Goal: Task Accomplishment & Management: Use online tool/utility

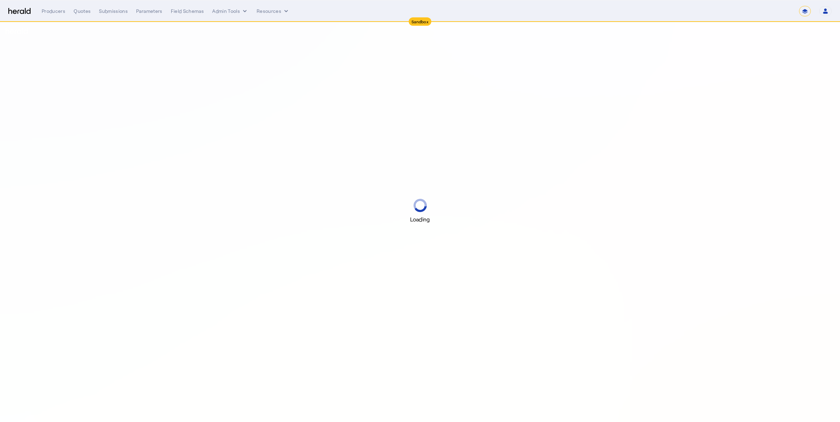
select select "*******"
select select "pfm_r9a7_zywave"
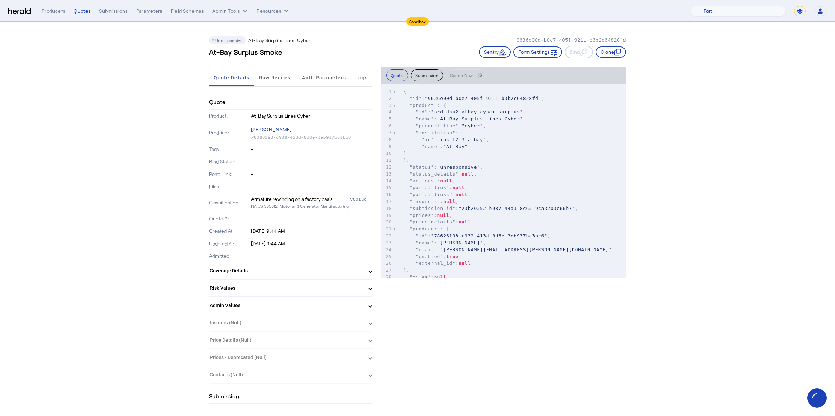
click at [237, 5] on nav "Sandbox Menu Producers Quotes Submissions Parameters Field Schemas Admin Tools …" at bounding box center [417, 11] width 835 height 22
click at [226, 11] on button "Admin Tools" at bounding box center [230, 11] width 36 height 7
click at [246, 31] on div "Platforms Manager" at bounding box center [243, 25] width 62 height 17
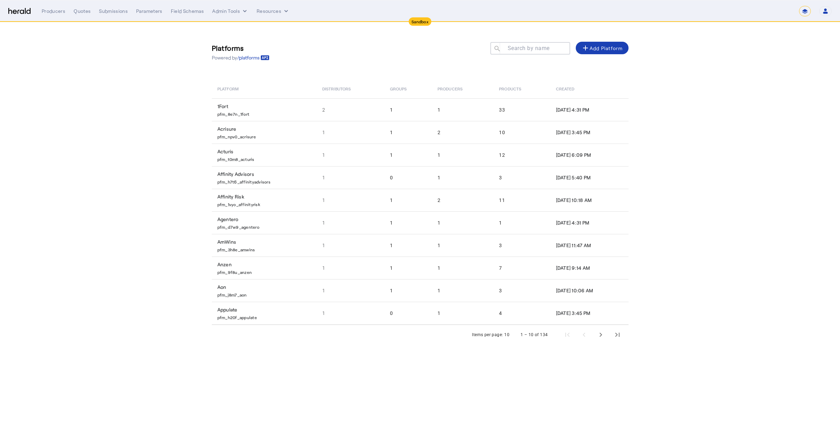
click at [241, 15] on div "**********" at bounding box center [437, 11] width 790 height 10
click at [238, 12] on button "Admin Tools" at bounding box center [230, 11] width 36 height 7
click at [248, 48] on div "Products Manager" at bounding box center [243, 42] width 62 height 17
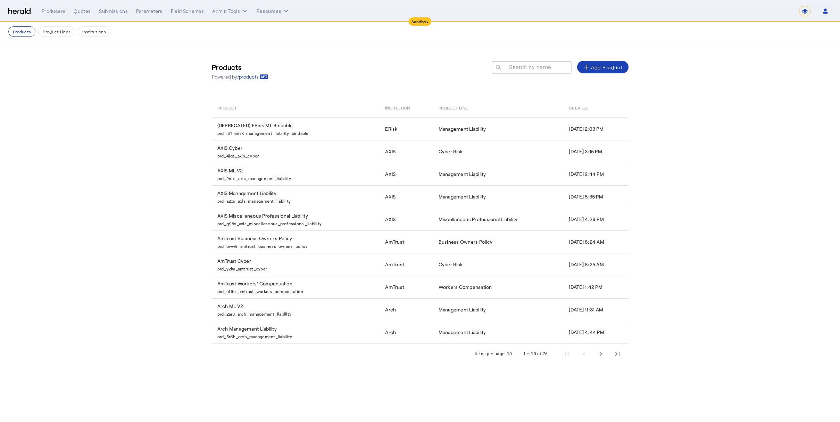
click at [27, 13] on img at bounding box center [19, 11] width 22 height 7
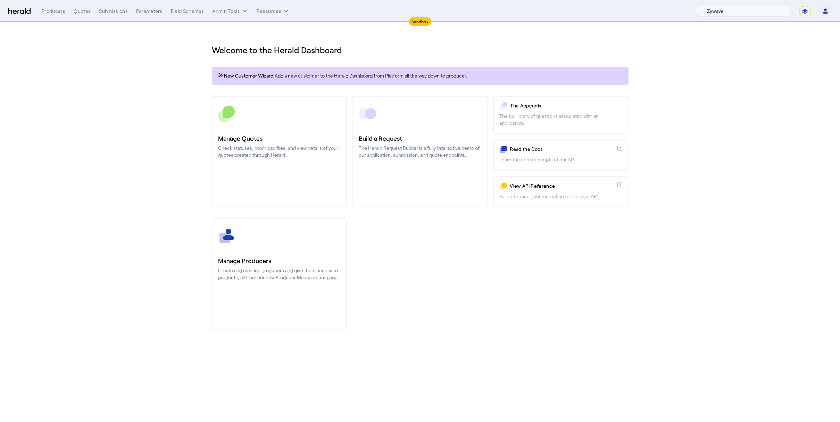
click at [747, 8] on select "1Fort Acrisure Acturis Affinity Advisors Affinity Risk Agentero AmWins Anzen Ao…" at bounding box center [743, 11] width 95 height 10
select select "pfm_xpt3_xptspecialty"
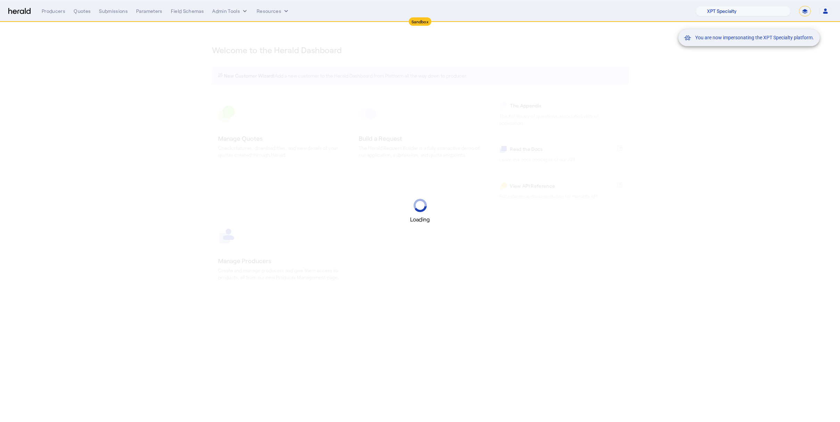
click at [792, 106] on div "You are now impersonating the XPT Specialty platform." at bounding box center [420, 211] width 840 height 422
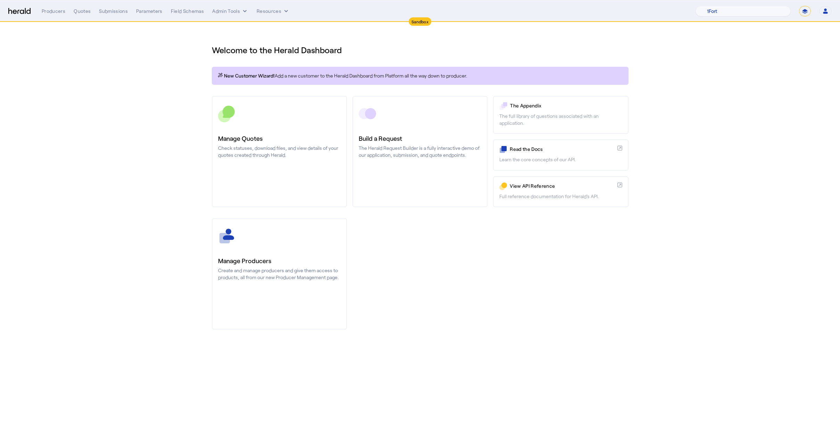
click at [801, 12] on select "**********" at bounding box center [805, 11] width 12 height 10
select select "**********"
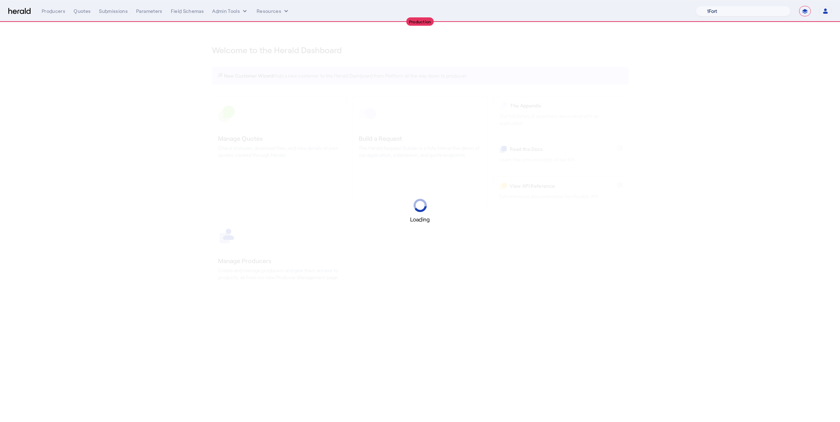
click at [753, 11] on select "1Fort Acrisure Acturis Affinity Advisors Affinity Risk Agentero AmWins Anzen Ao…" at bounding box center [743, 11] width 95 height 10
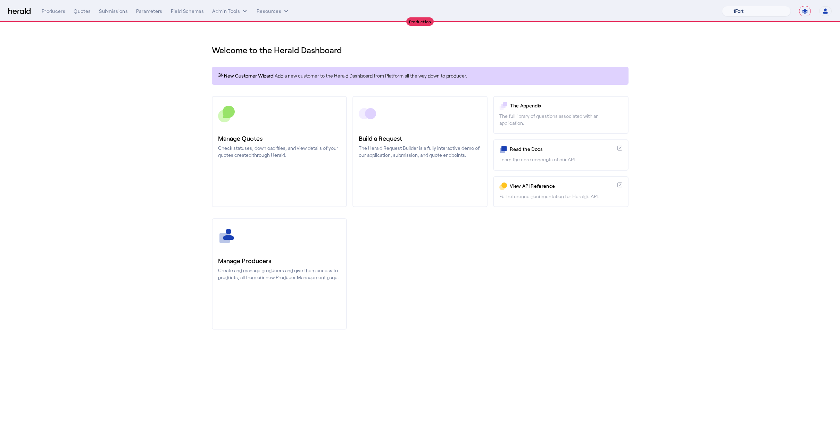
select select "pfm_xsxs_xsbrokers"
click at [258, 12] on div "You are now impersonating the XS Brokers platform." at bounding box center [420, 211] width 840 height 422
click at [214, 7] on div "You are now impersonating the XS Brokers platform." at bounding box center [420, 211] width 840 height 422
click at [226, 8] on button "Admin Tools" at bounding box center [230, 11] width 36 height 7
click at [244, 41] on span "Products Manager" at bounding box center [242, 42] width 51 height 8
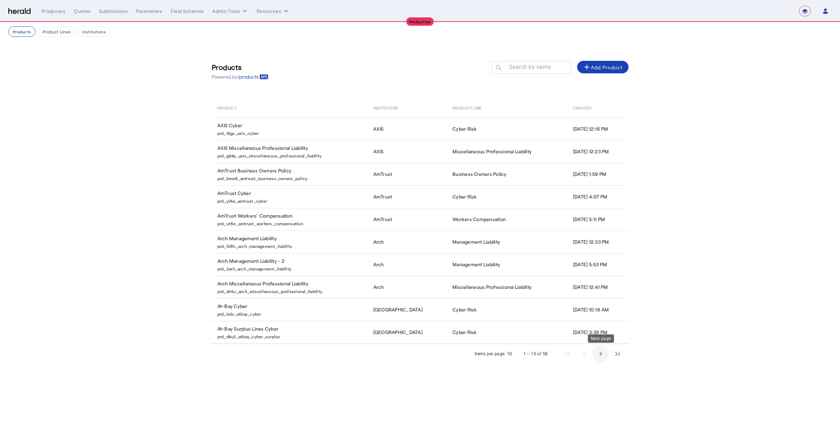
click at [597, 353] on span "Next page" at bounding box center [600, 353] width 17 height 17
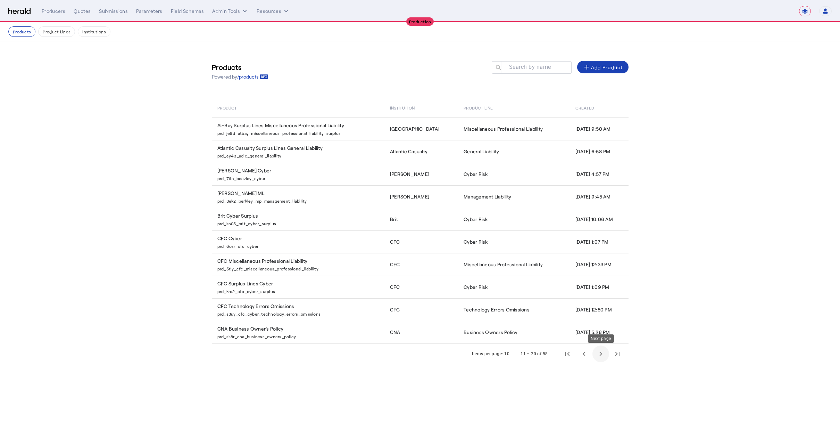
click at [603, 354] on span "Next page" at bounding box center [600, 353] width 17 height 17
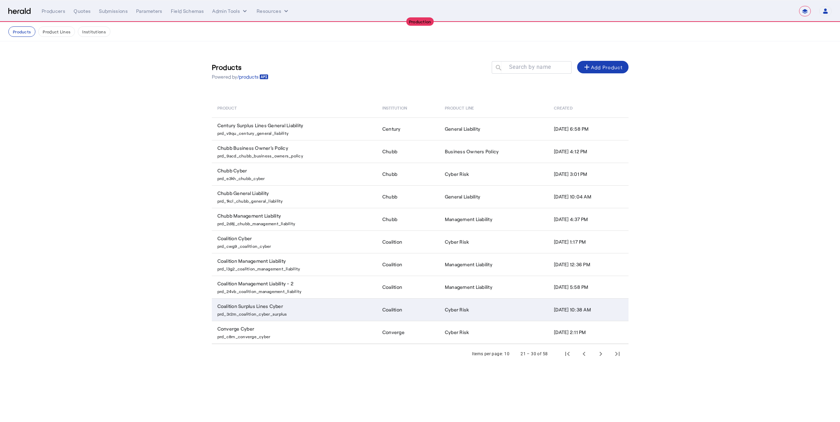
click at [300, 312] on p "prd_3r2m_coalition_cyber_surplus" at bounding box center [295, 312] width 157 height 7
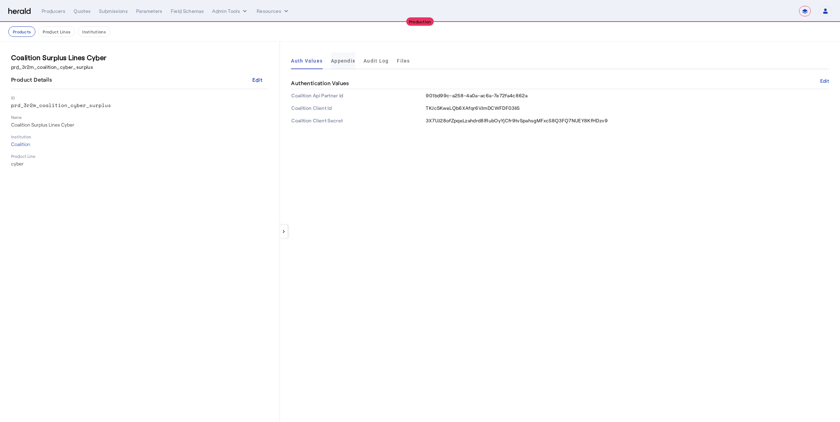
click at [338, 59] on span "Appendix" at bounding box center [343, 60] width 24 height 5
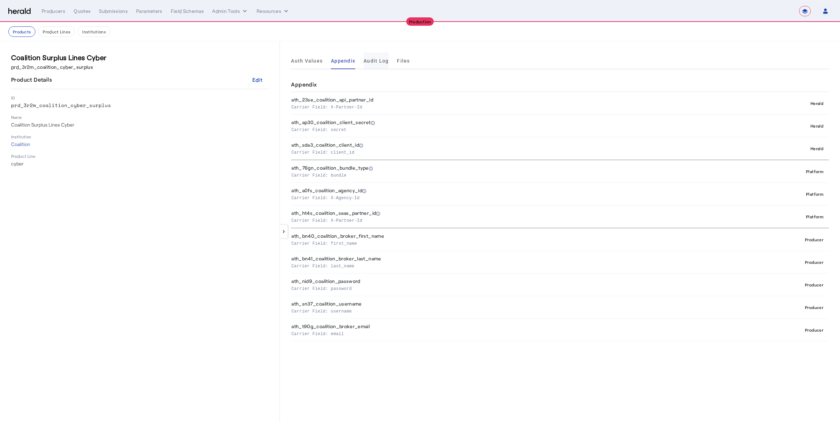
click at [381, 59] on span "Audit Log" at bounding box center [376, 60] width 25 height 5
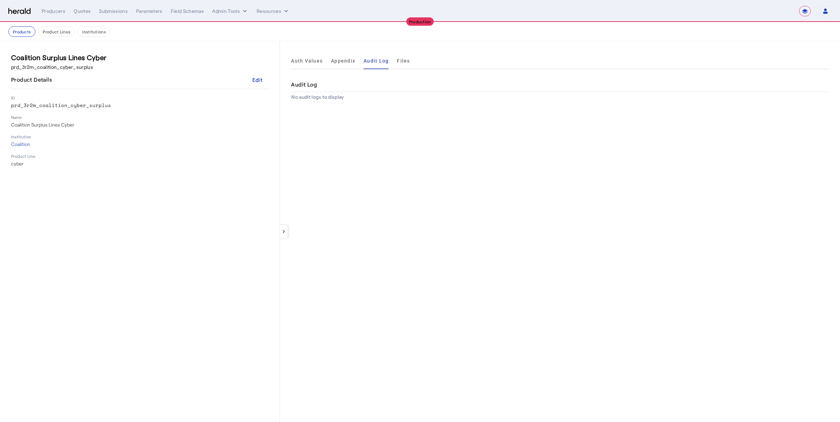
click at [423, 59] on div "Auth Values Appendix Audit Log Files" at bounding box center [560, 60] width 538 height 17
drag, startPoint x: 392, startPoint y: 60, endPoint x: 397, endPoint y: 63, distance: 5.3
click at [393, 60] on ul "Auth Values Appendix Audit Log Files" at bounding box center [350, 60] width 119 height 17
click at [399, 63] on span "Files" at bounding box center [403, 60] width 13 height 5
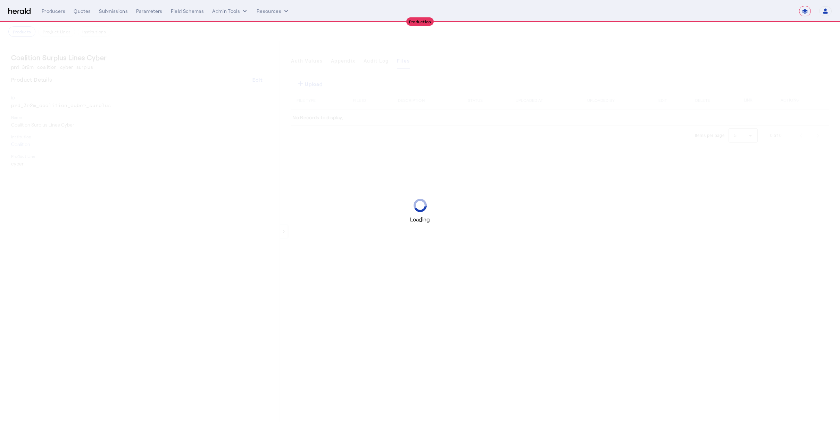
click at [379, 64] on div "Loading" at bounding box center [420, 211] width 840 height 422
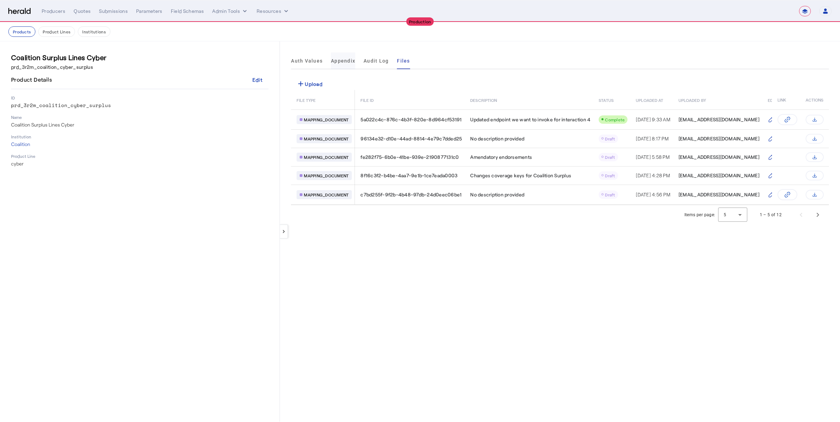
click at [346, 60] on span "Appendix" at bounding box center [343, 60] width 24 height 5
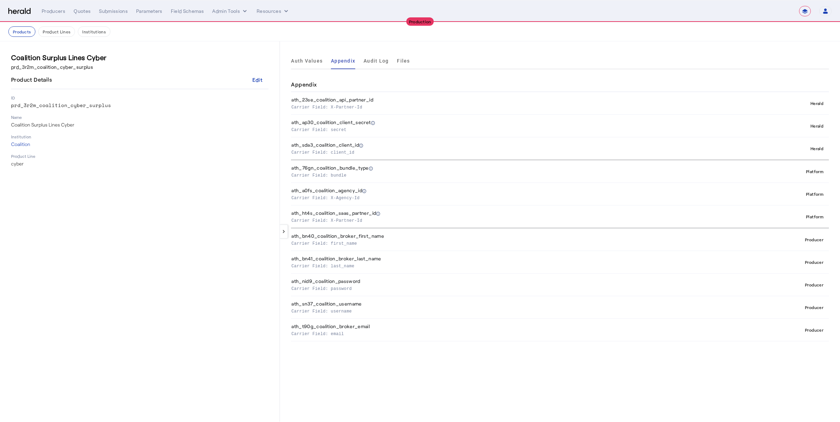
click at [342, 219] on p "Carrier Field: X-Partner-Id" at bounding box center [497, 219] width 412 height 7
click at [235, 13] on button "Admin Tools" at bounding box center [230, 11] width 36 height 7
click at [241, 29] on span "Platforms Manager" at bounding box center [242, 26] width 51 height 8
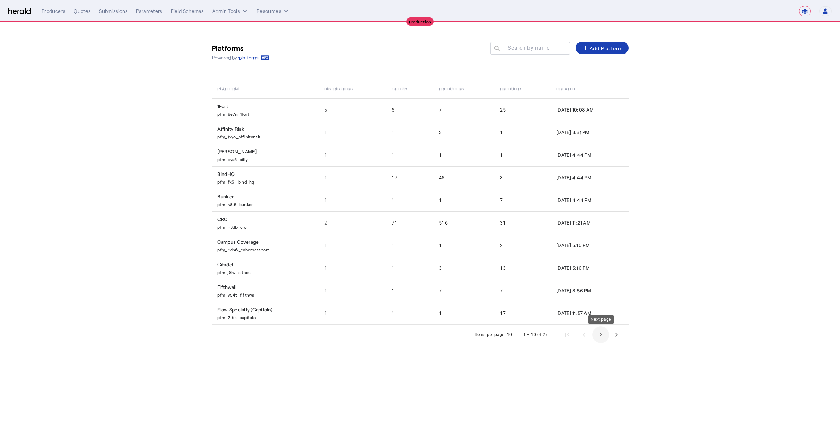
click at [597, 330] on span "Next page" at bounding box center [600, 334] width 17 height 17
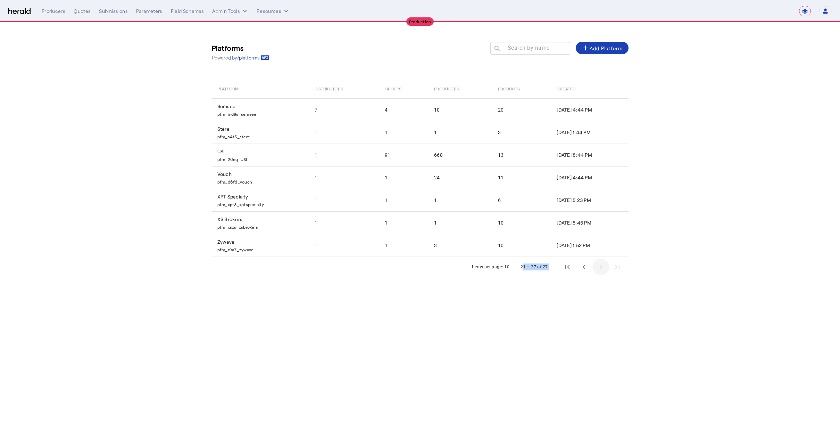
click at [597, 330] on body "**********" at bounding box center [420, 211] width 840 height 422
click at [584, 268] on span "Previous page" at bounding box center [584, 266] width 17 height 17
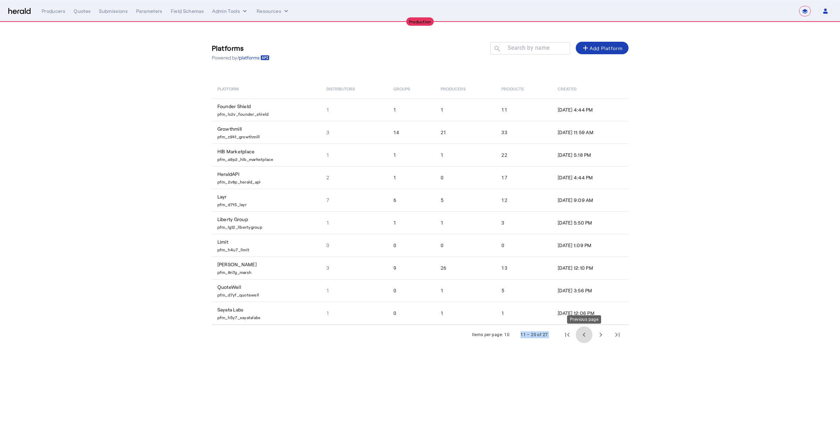
click at [589, 335] on span "Previous page" at bounding box center [584, 334] width 17 height 17
click at [594, 336] on span "Next page" at bounding box center [600, 334] width 17 height 17
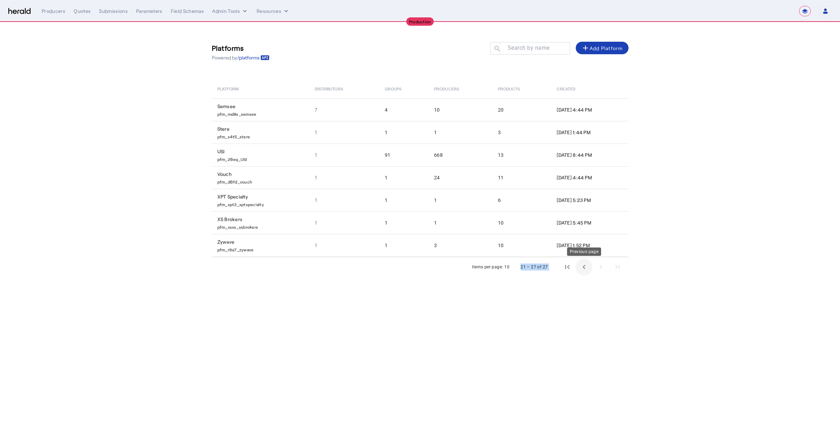
click at [585, 269] on span "Previous page" at bounding box center [584, 266] width 17 height 17
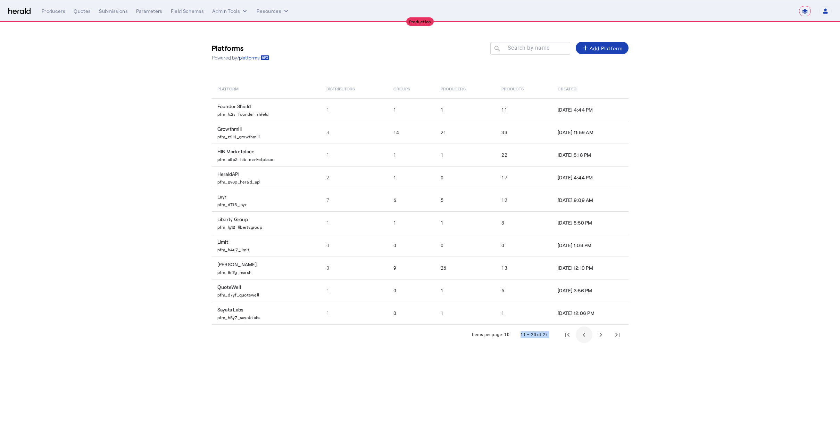
click at [585, 269] on td "[DATE] 12:10 PM" at bounding box center [590, 267] width 76 height 23
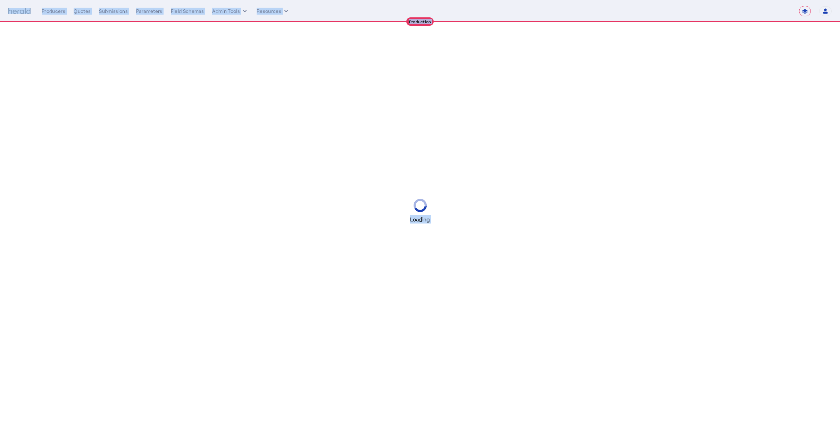
click at [585, 269] on div "Loading" at bounding box center [420, 211] width 840 height 422
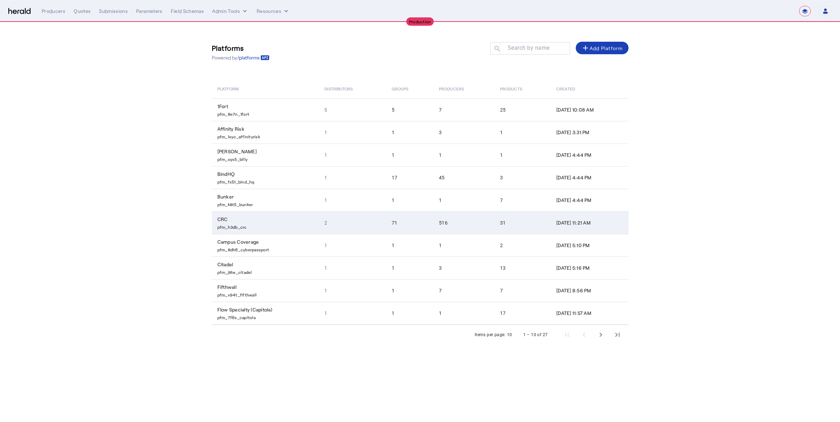
click at [243, 225] on p "pfm_h3db_crc" at bounding box center [266, 226] width 99 height 7
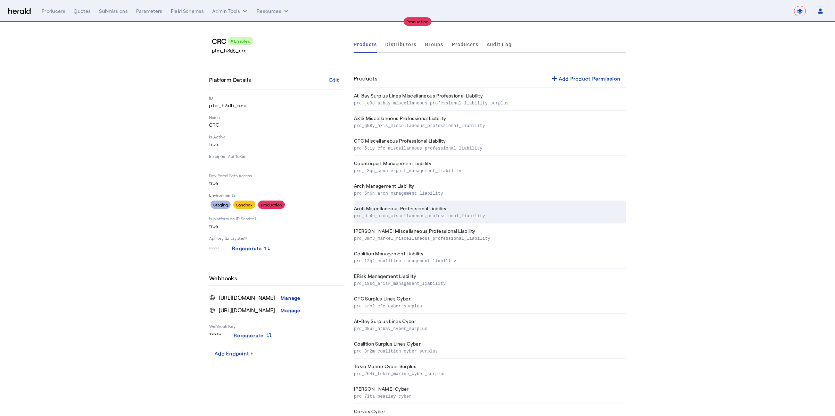
scroll to position [386, 0]
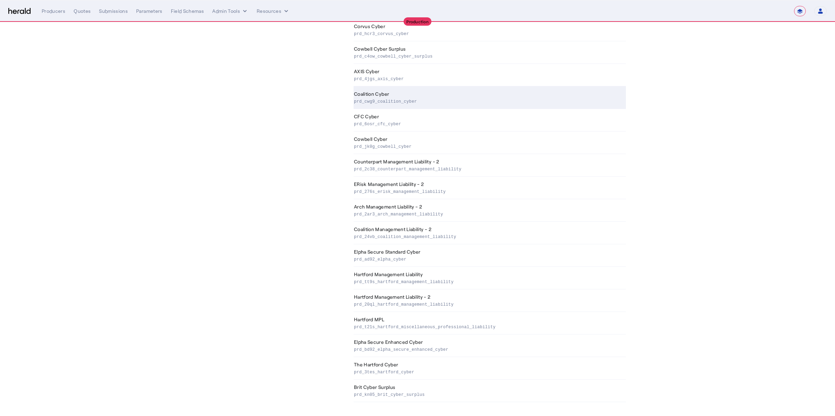
click at [414, 102] on p "prd_cwg9_coalition_cyber" at bounding box center [488, 101] width 269 height 7
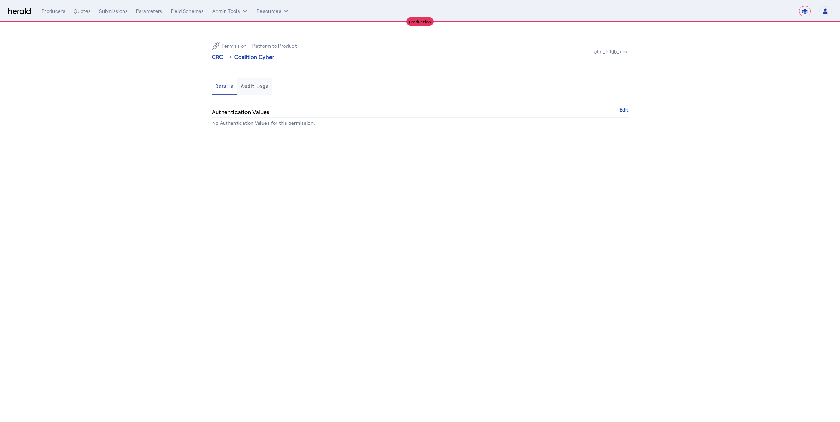
click at [257, 82] on span "Audit Logs" at bounding box center [255, 86] width 28 height 17
click at [219, 83] on span "Details" at bounding box center [224, 86] width 19 height 17
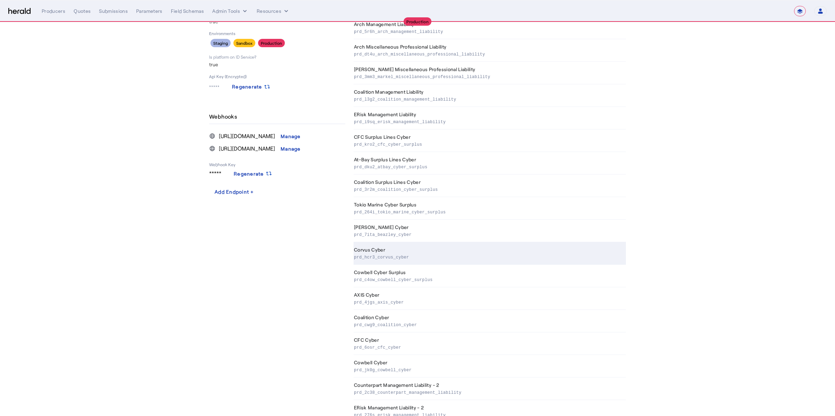
scroll to position [162, 0]
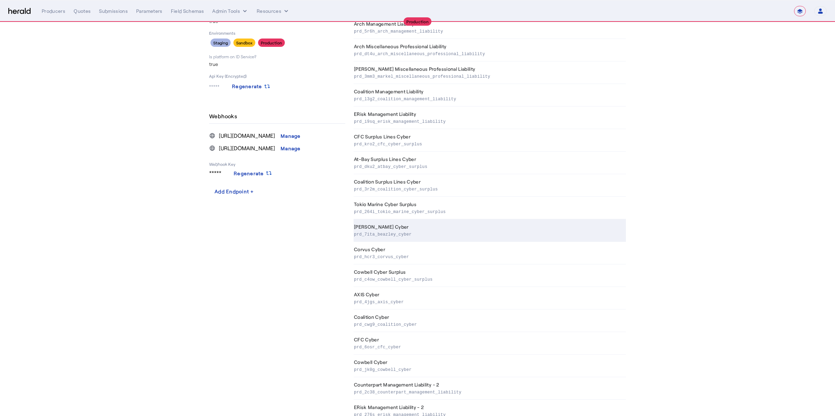
click at [433, 231] on p "prd_7ita_beazley_cyber" at bounding box center [488, 234] width 269 height 7
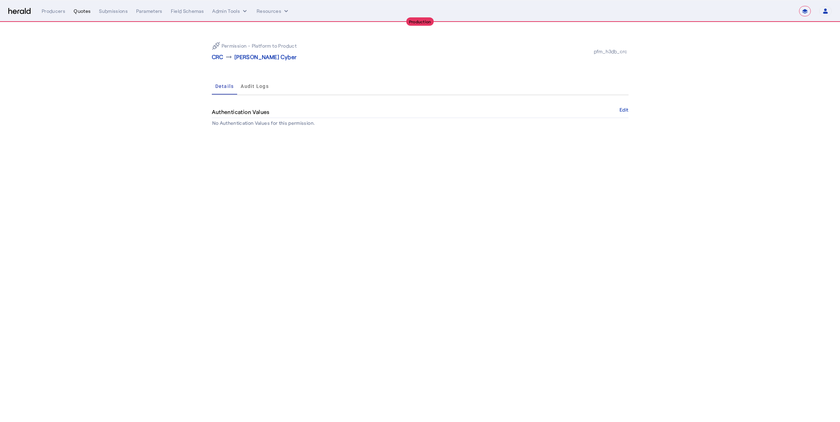
click at [88, 11] on div "Quotes" at bounding box center [82, 11] width 17 height 7
select select "pfm_xsxs_xsbrokers"
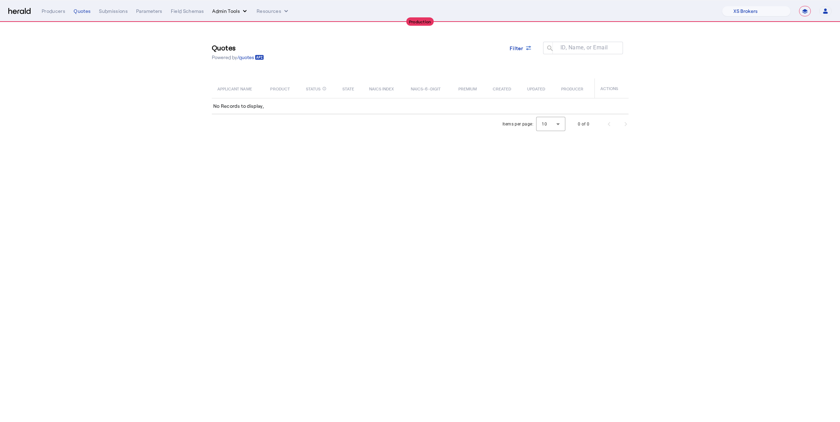
click at [231, 8] on button "Admin Tools" at bounding box center [230, 11] width 36 height 7
click at [237, 31] on div "Platforms Manager" at bounding box center [243, 25] width 62 height 17
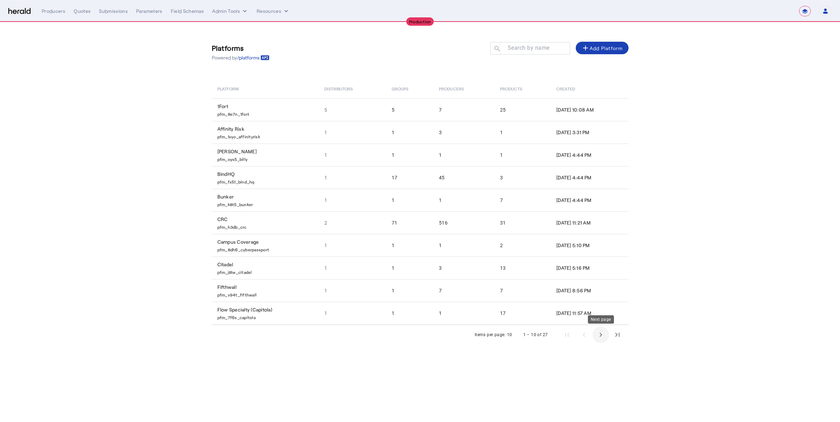
click at [595, 334] on span "Next page" at bounding box center [600, 334] width 17 height 17
click at [595, 333] on span "Next page" at bounding box center [600, 334] width 17 height 17
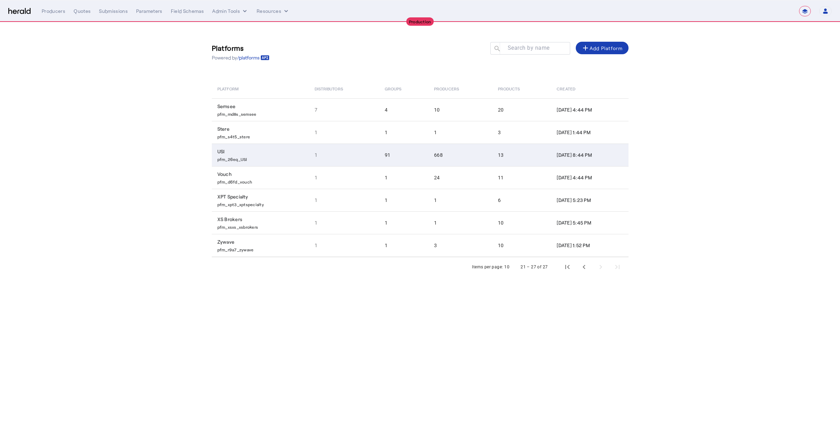
click at [256, 158] on p "pfm_26eq_USI" at bounding box center [261, 158] width 89 height 7
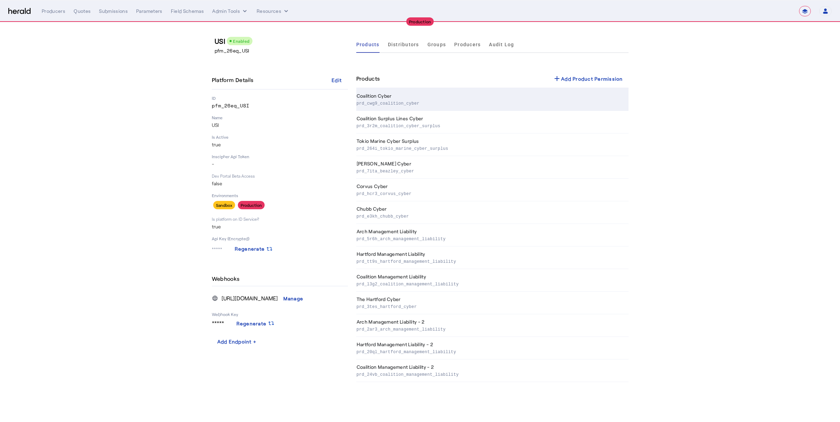
click at [413, 99] on p "prd_cwg9_coalition_cyber" at bounding box center [491, 102] width 269 height 7
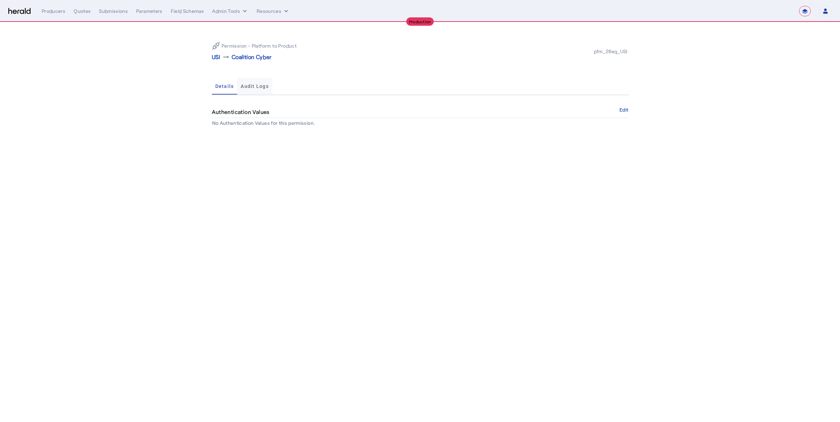
click at [255, 88] on span "Audit Logs" at bounding box center [255, 86] width 28 height 5
click at [229, 86] on span "Details" at bounding box center [224, 86] width 19 height 5
click at [624, 108] on button "Edit" at bounding box center [624, 110] width 9 height 4
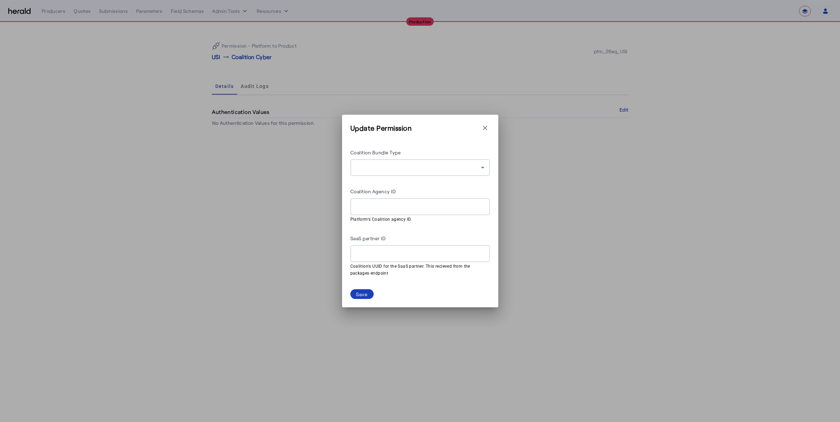
click at [418, 246] on div at bounding box center [420, 253] width 129 height 17
click at [438, 149] on div "Coalition Bundle Type" at bounding box center [420, 153] width 140 height 11
click at [489, 125] on button "Close modal" at bounding box center [485, 128] width 10 height 10
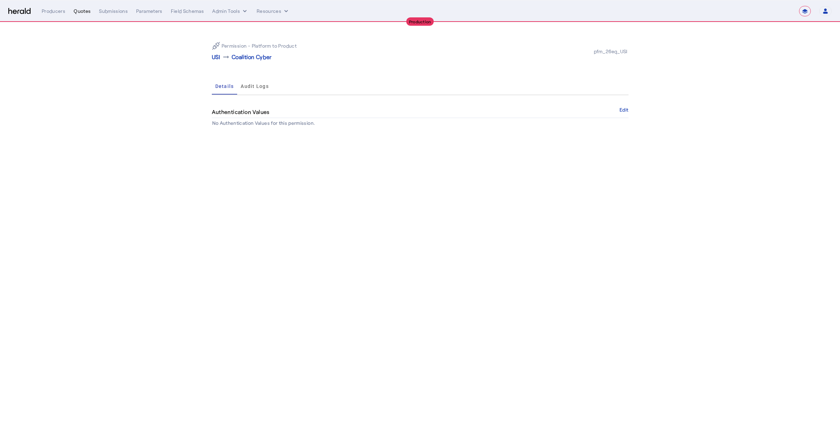
click at [83, 13] on div "Quotes" at bounding box center [82, 11] width 17 height 7
click at [23, 10] on img at bounding box center [19, 11] width 22 height 7
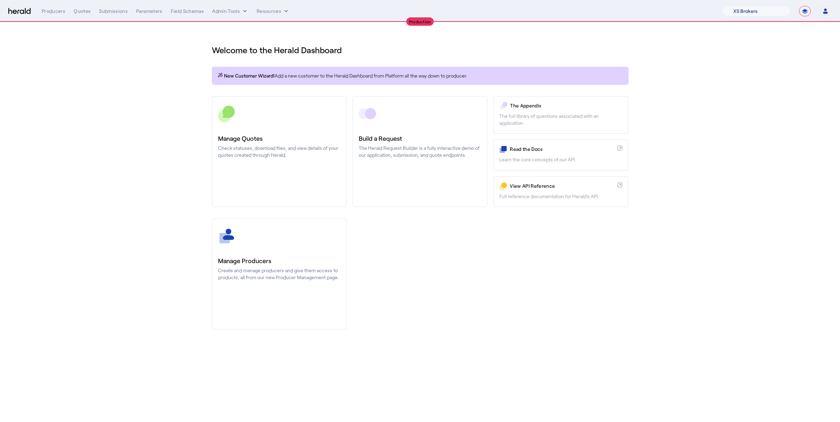
click at [746, 10] on select "1Fort Affinity Risk Billy BindHQ Bunker CRC Campus Coverage Citadel Fifthwall F…" at bounding box center [756, 11] width 69 height 10
select select "pfm_h3db_crc"
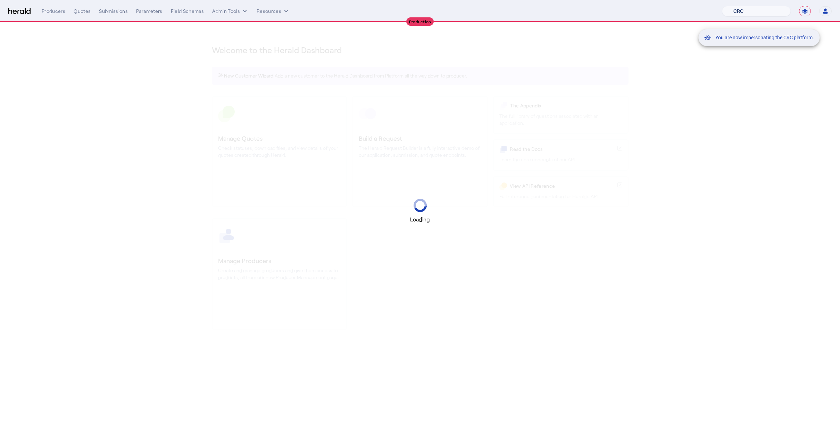
click at [726, 102] on div "You are now impersonating the CRC platform." at bounding box center [420, 211] width 840 height 422
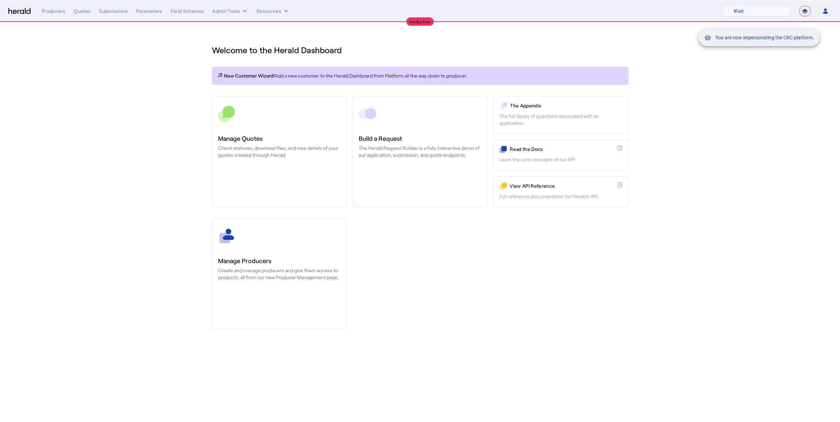
click at [475, 307] on div "You are now impersonating the CRC platform." at bounding box center [420, 211] width 840 height 422
click at [275, 149] on div "You are now impersonating the CRC platform." at bounding box center [420, 211] width 840 height 422
click at [173, 151] on div "You are now impersonating the CRC platform." at bounding box center [420, 211] width 840 height 422
click at [290, 132] on div "You are now impersonating the CRC platform." at bounding box center [420, 211] width 840 height 422
click at [275, 154] on div "You are now impersonating the CRC platform." at bounding box center [420, 211] width 840 height 422
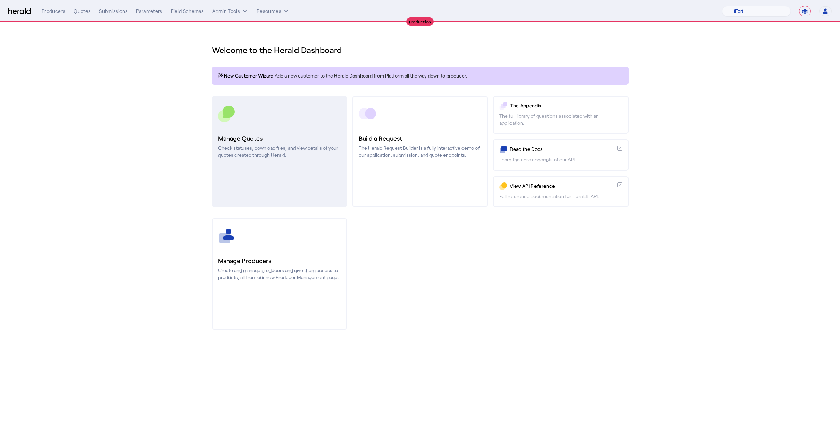
click at [117, 182] on section "Welcome to the Herald Dashboard New Customer Wizard! Add a new customer to the …" at bounding box center [420, 182] width 840 height 321
click at [301, 138] on h3 "Manage Quotes" at bounding box center [279, 138] width 123 height 10
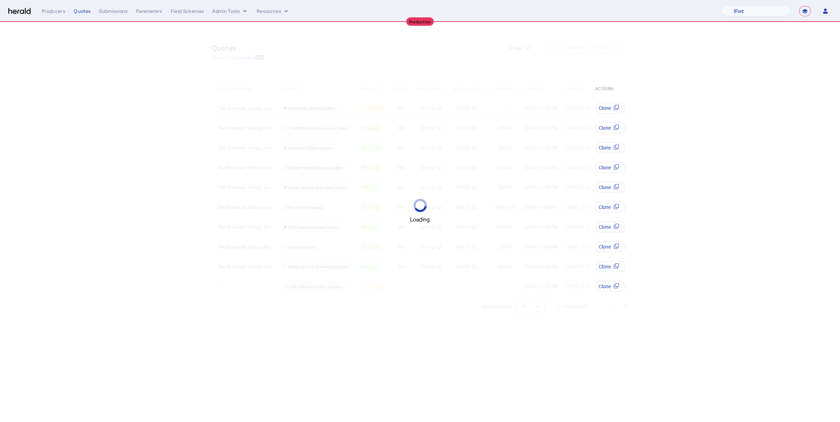
click at [259, 122] on div "Loading" at bounding box center [420, 211] width 840 height 422
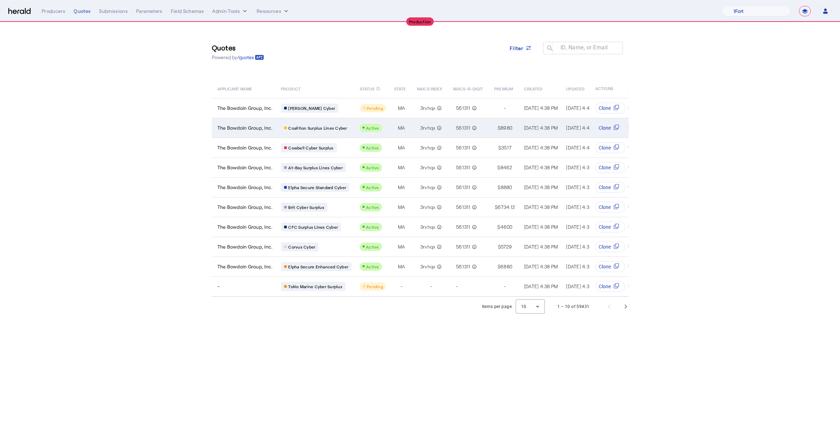
click at [272, 134] on td "The Bowdoin Group, Inc." at bounding box center [244, 128] width 64 height 20
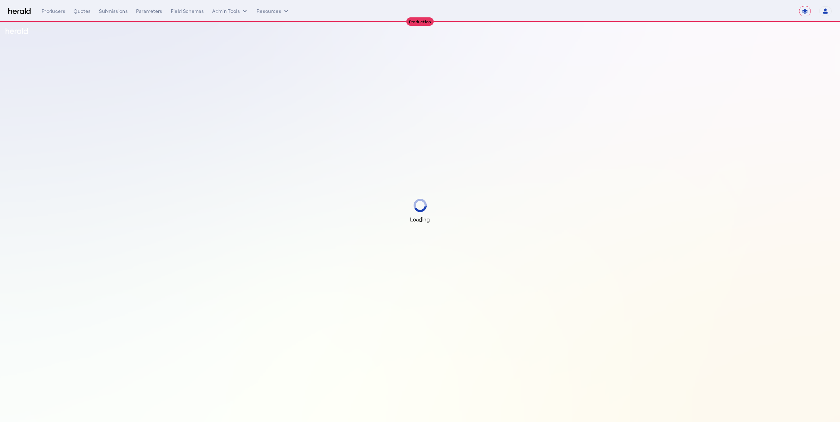
select select "**********"
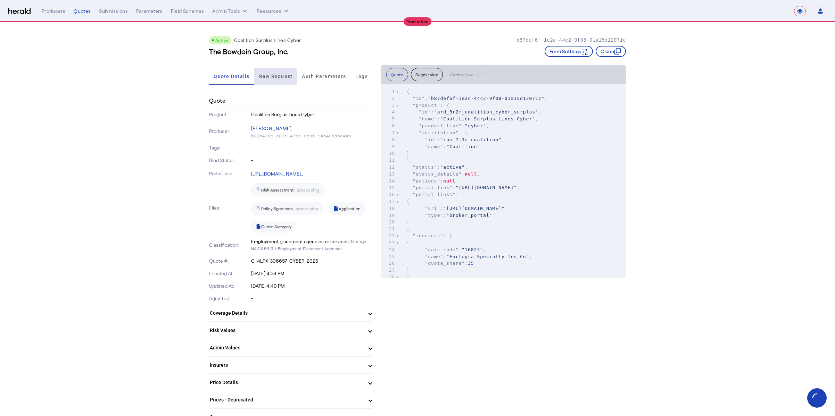
click at [259, 77] on span "Raw Request" at bounding box center [276, 76] width 34 height 5
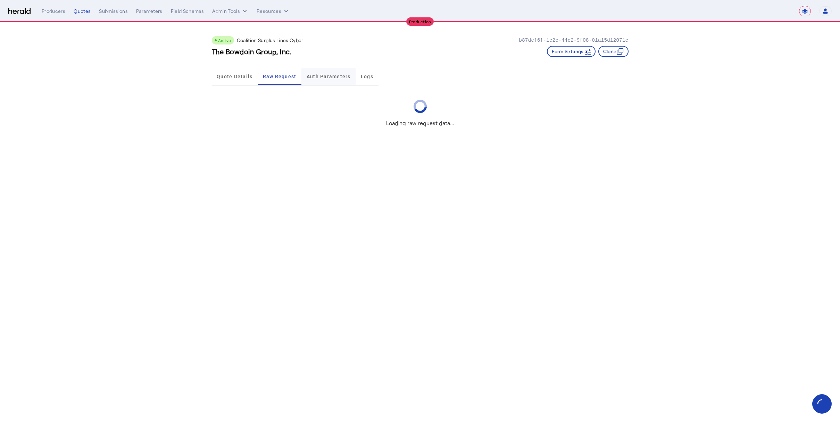
click at [316, 76] on span "Auth Parameters" at bounding box center [329, 76] width 44 height 5
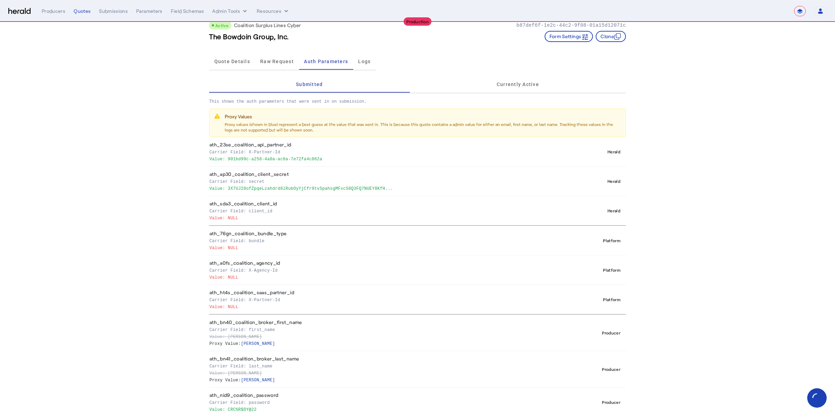
scroll to position [85, 0]
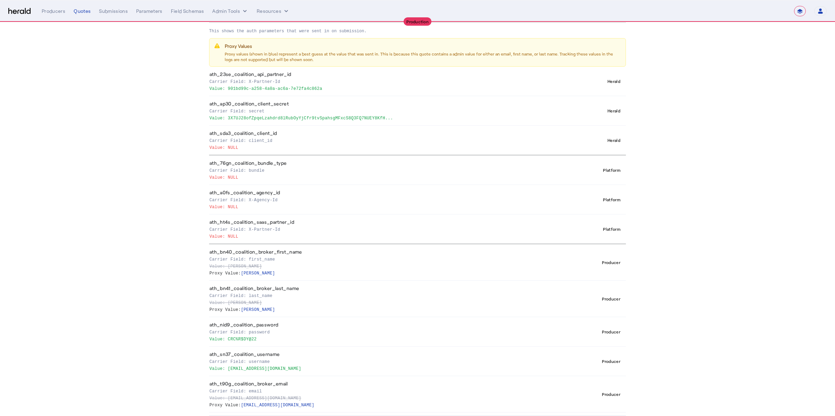
click at [275, 71] on th "ath_23se_coalition_api_partner_id Carrier Field: X-Partner-Id Value: 901bd99c-a…" at bounding box center [390, 82] width 362 height 30
copy th "ath_23se_coalition_api_partner_id"
click at [260, 98] on th "ath_ap30_coalition_client_secret Carrier Field: secret Value: 3X7UJ28ofZpqeLzah…" at bounding box center [390, 111] width 362 height 30
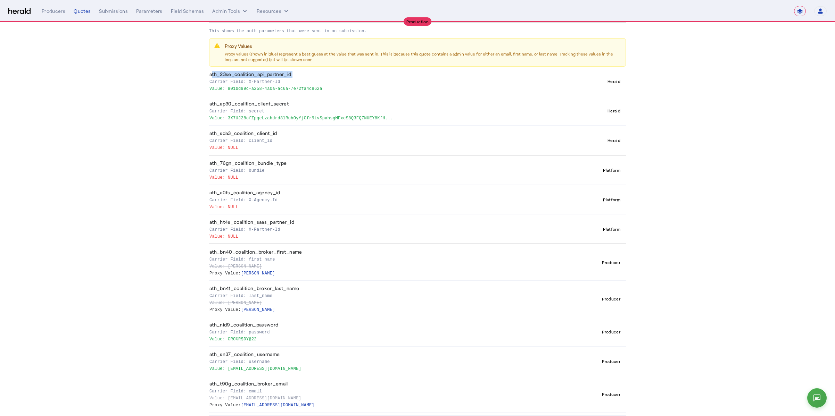
click at [260, 99] on th "ath_ap30_coalition_client_secret Carrier Field: secret Value: 3X7UJ28ofZpqeLzah…" at bounding box center [390, 111] width 362 height 30
copy th "ath_ap30_coalition_client_secret"
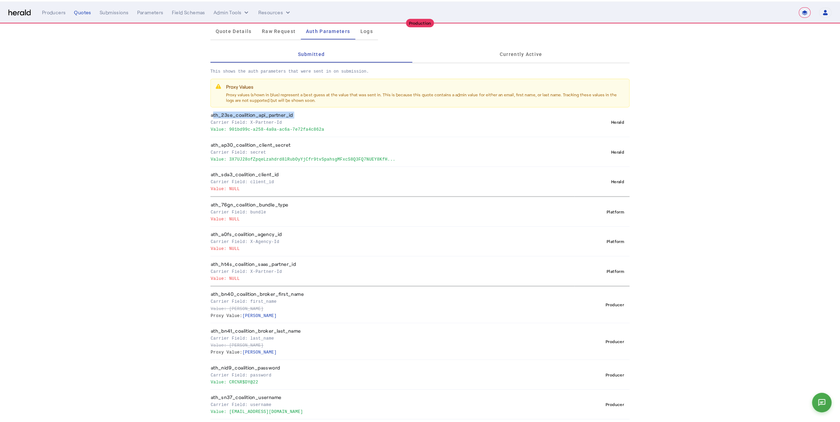
scroll to position [0, 0]
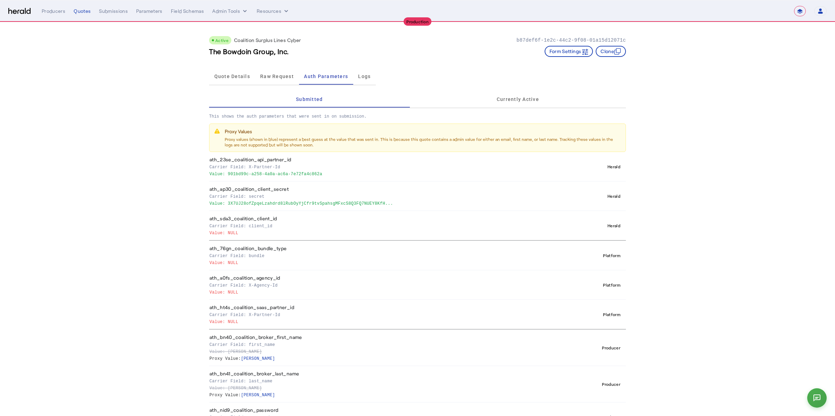
click at [151, 138] on app-quote-details "Active Coalition Surplus Lines Cyber b87def6f-1e2c-44c2-9f08-01a15d12071c The B…" at bounding box center [417, 262] width 835 height 480
click at [131, 102] on app-quote-details "Active Coalition Surplus Lines Cyber b87def6f-1e2c-44c2-9f08-01a15d12071c The B…" at bounding box center [417, 262] width 835 height 480
click at [232, 4] on nav "**********" at bounding box center [417, 11] width 835 height 22
click at [229, 10] on button "Admin Tools" at bounding box center [230, 11] width 36 height 7
click at [137, 66] on div at bounding box center [417, 208] width 835 height 416
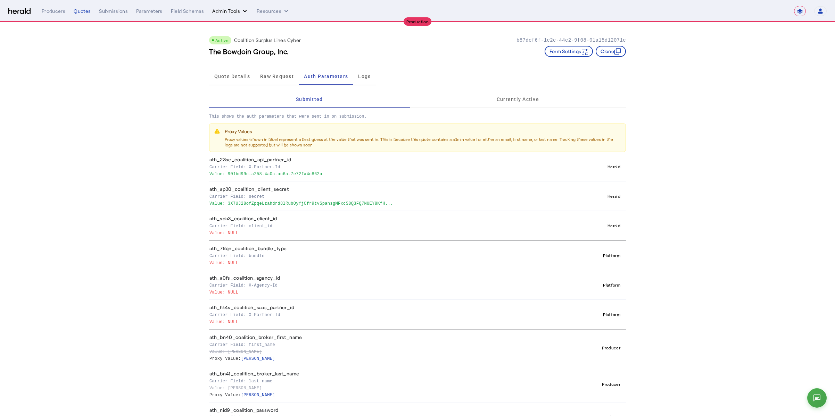
click at [232, 13] on button "Admin Tools" at bounding box center [230, 11] width 36 height 7
click at [247, 40] on span "Products Manager" at bounding box center [242, 42] width 51 height 8
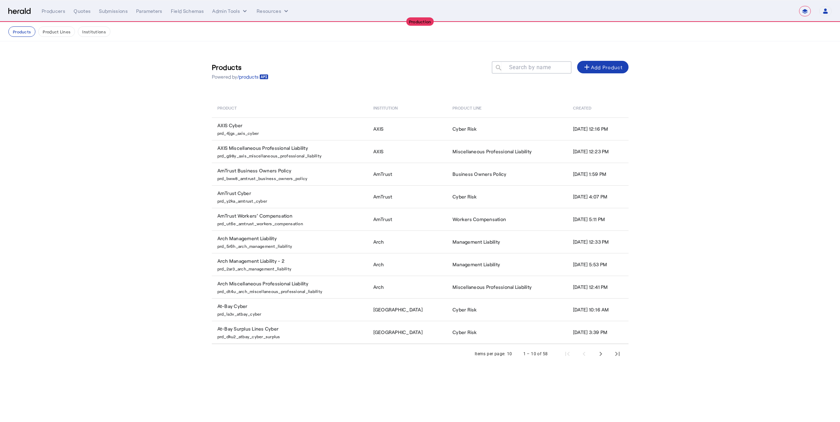
click at [803, 9] on select "**********" at bounding box center [805, 11] width 12 height 10
click at [23, 16] on div "**********" at bounding box center [419, 11] width 823 height 10
click at [24, 12] on img at bounding box center [19, 11] width 22 height 7
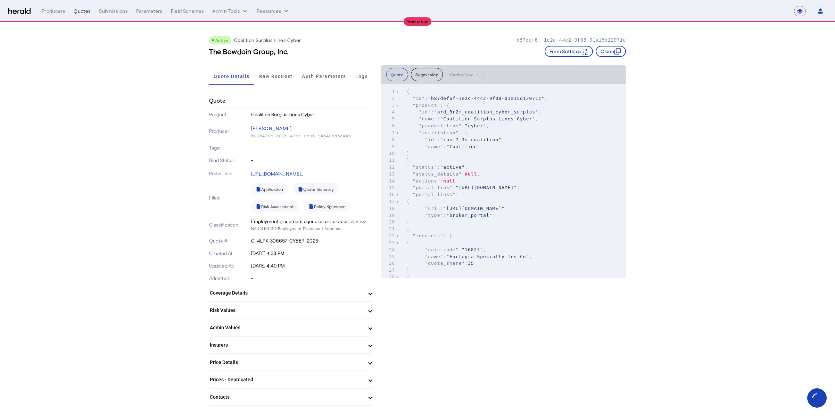
click at [78, 14] on div "Quotes" at bounding box center [82, 11] width 17 height 7
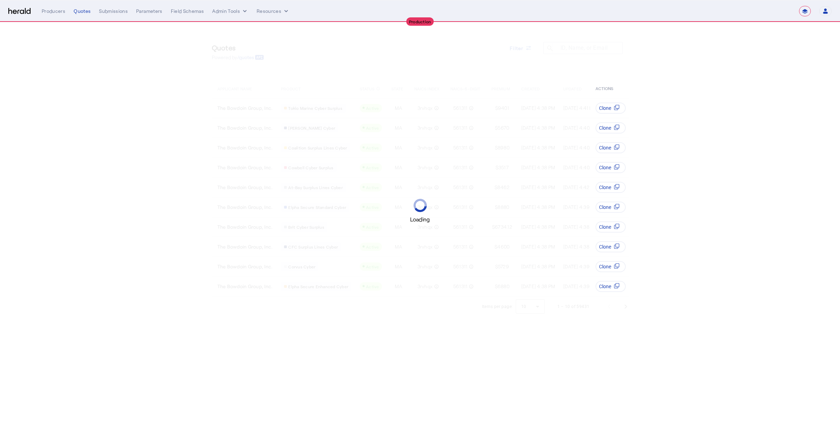
click at [754, 109] on div "Loading" at bounding box center [420, 211] width 840 height 422
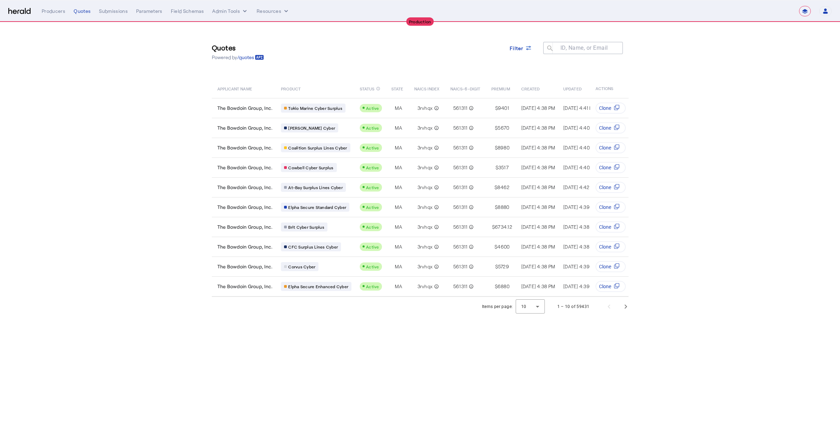
click at [9, 9] on img at bounding box center [19, 11] width 22 height 7
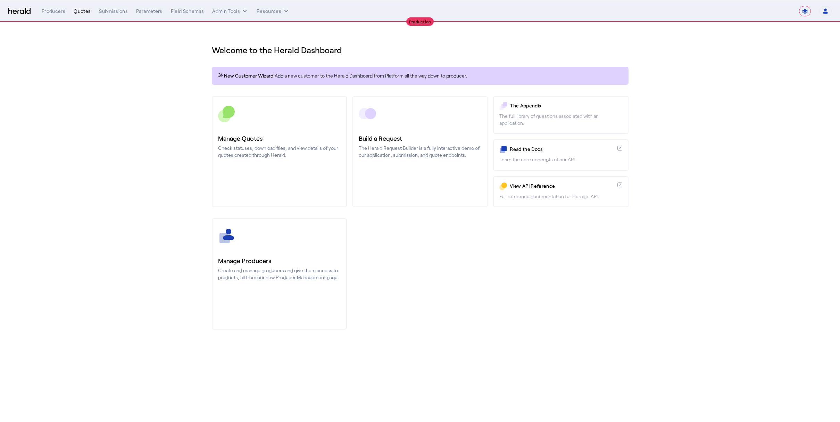
click at [80, 13] on div "Quotes" at bounding box center [82, 11] width 17 height 7
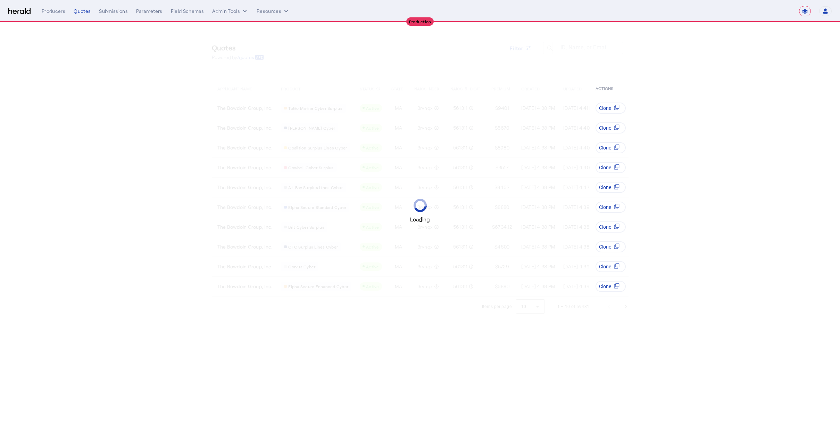
select select "**********"
click at [743, 45] on div "Loading" at bounding box center [420, 211] width 840 height 422
drag, startPoint x: 730, startPoint y: 77, endPoint x: 733, endPoint y: 69, distance: 8.9
click at [730, 78] on div "Loading" at bounding box center [420, 211] width 840 height 422
click at [755, 13] on select "1Fort Affinity Risk Billy BindHQ Bunker CRC Campus Coverage Citadel Fifthwall F…" at bounding box center [756, 11] width 69 height 10
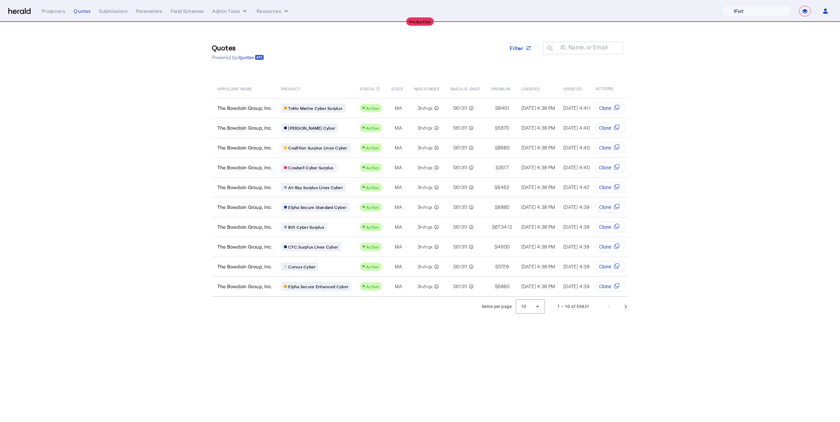
select select "pfm_lx2v_founder_shield"
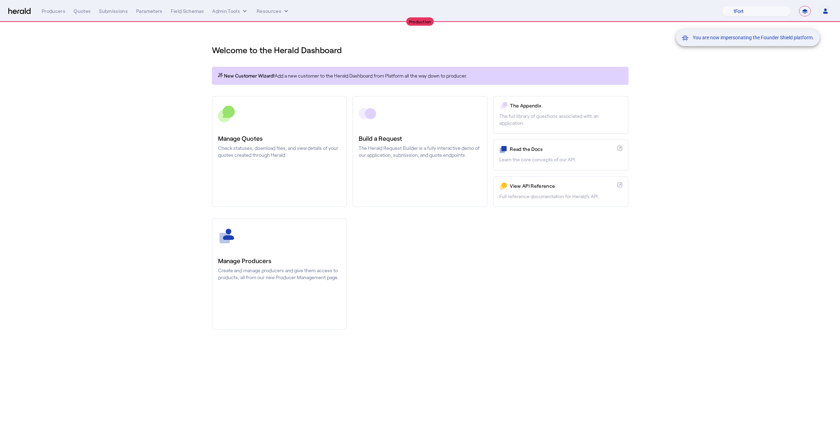
click at [483, 302] on div "You are now impersonating the Founder Shield platform." at bounding box center [420, 211] width 840 height 422
click at [136, 154] on div "You are now impersonating the Founder Shield platform." at bounding box center [420, 211] width 840 height 422
click at [331, 135] on div "You are now impersonating the Founder Shield platform." at bounding box center [420, 211] width 840 height 422
click at [103, 190] on section "Welcome to the Herald Dashboard New Customer Wizard! Add a new customer to the …" at bounding box center [420, 182] width 840 height 321
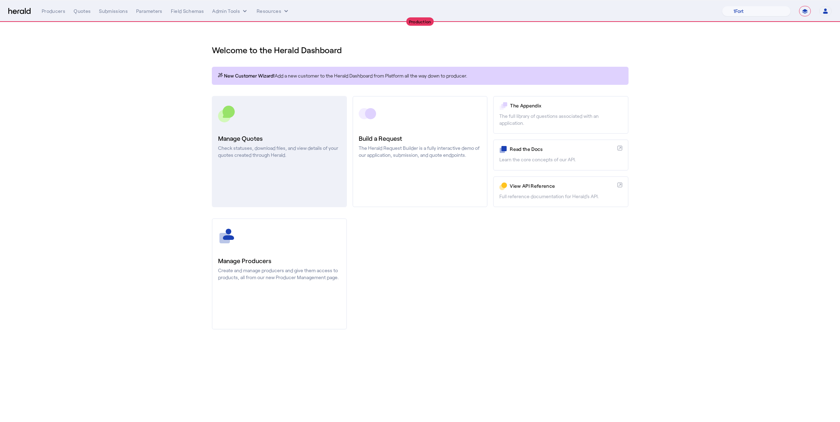
click at [352, 148] on div "Manage Quotes Check statuses, download files, and view details of your quotes c…" at bounding box center [420, 151] width 417 height 111
click at [295, 149] on p "Check statuses, download files, and view details of your quotes created through…" at bounding box center [279, 151] width 123 height 14
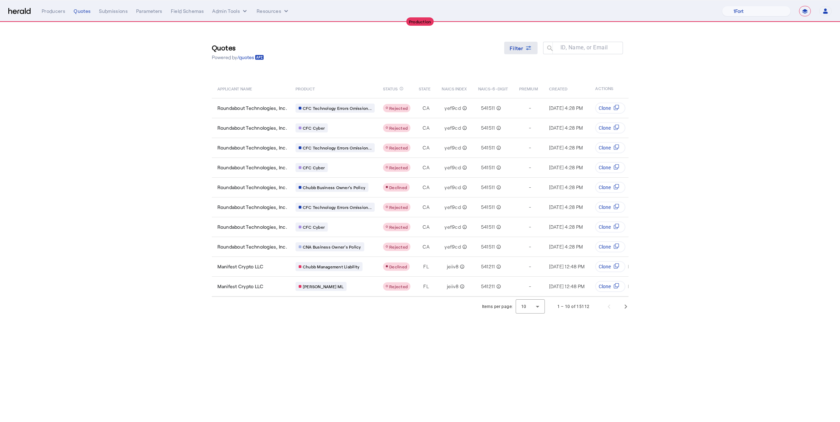
click at [504, 51] on span at bounding box center [520, 48] width 33 height 17
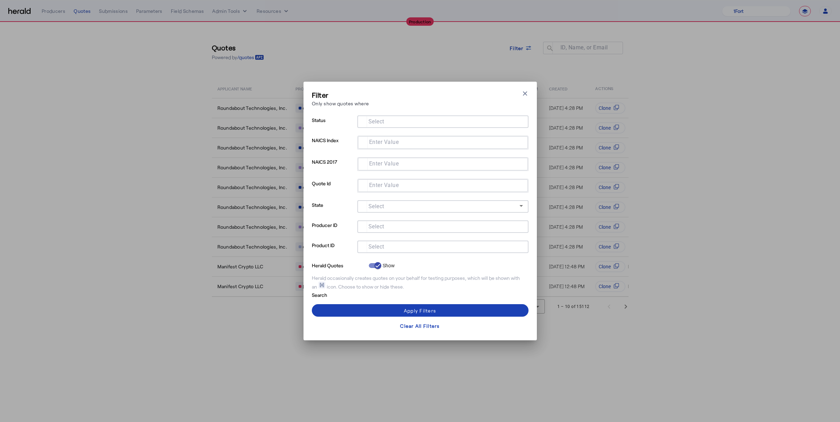
click at [416, 237] on div at bounding box center [442, 237] width 171 height 8
click at [414, 243] on input "Select" at bounding box center [441, 246] width 157 height 8
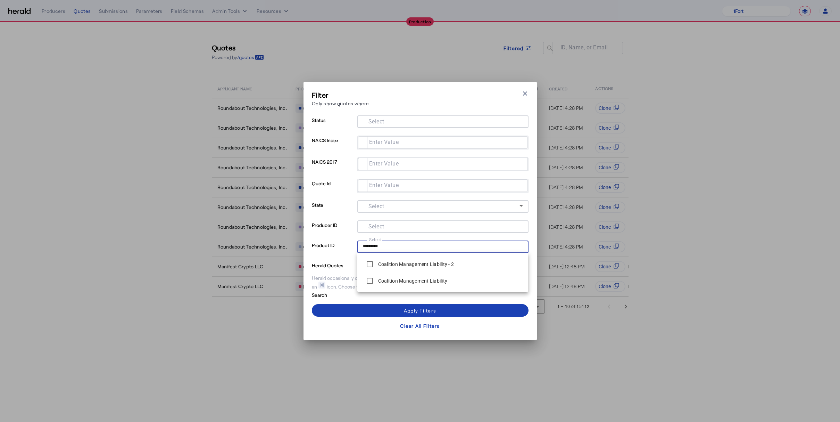
type input "*********"
click at [527, 90] on icon "button" at bounding box center [525, 93] width 7 height 7
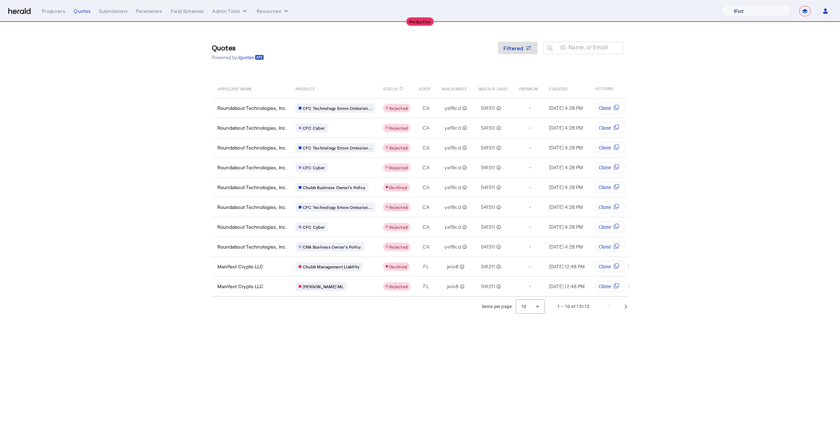
click at [735, 9] on select "1Fort Affinity Risk Billy BindHQ Bunker CRC Campus Coverage Citadel Fifthwall F…" at bounding box center [756, 11] width 69 height 10
select select "pfm_z9k1_growthmill"
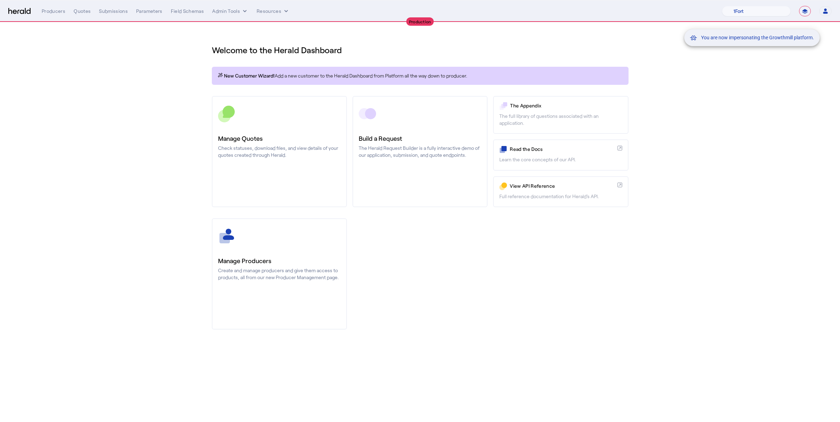
click at [67, 131] on div "You are now impersonating the Growthmill platform." at bounding box center [420, 211] width 840 height 422
click at [304, 118] on div "You are now impersonating the Growthmill platform." at bounding box center [420, 211] width 840 height 422
click at [274, 154] on div "You are now impersonating the Growthmill platform." at bounding box center [420, 211] width 840 height 422
click at [104, 196] on div "You are now impersonating the Growthmill platform." at bounding box center [420, 211] width 840 height 422
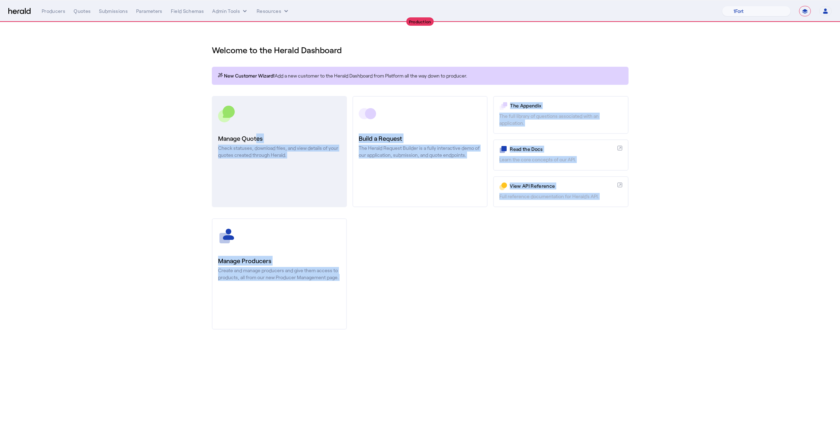
click at [276, 135] on h3 "Manage Quotes" at bounding box center [279, 138] width 123 height 10
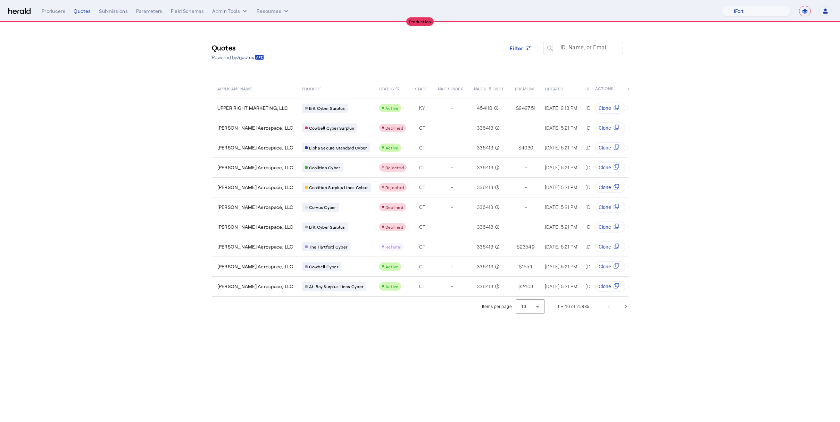
drag, startPoint x: 701, startPoint y: 57, endPoint x: 556, endPoint y: 53, distance: 144.5
click at [701, 57] on section "Quotes Powered by /quotes Filter ID, Name, or Email search APPLICANT NAME PRODU…" at bounding box center [420, 169] width 840 height 294
click at [519, 48] on span "Filter" at bounding box center [517, 47] width 14 height 7
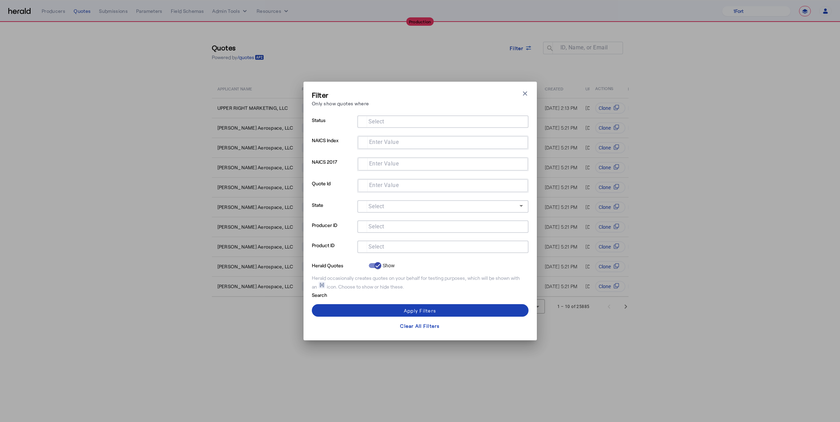
click at [397, 238] on div at bounding box center [442, 237] width 171 height 8
click at [398, 243] on input "Select" at bounding box center [441, 246] width 157 height 8
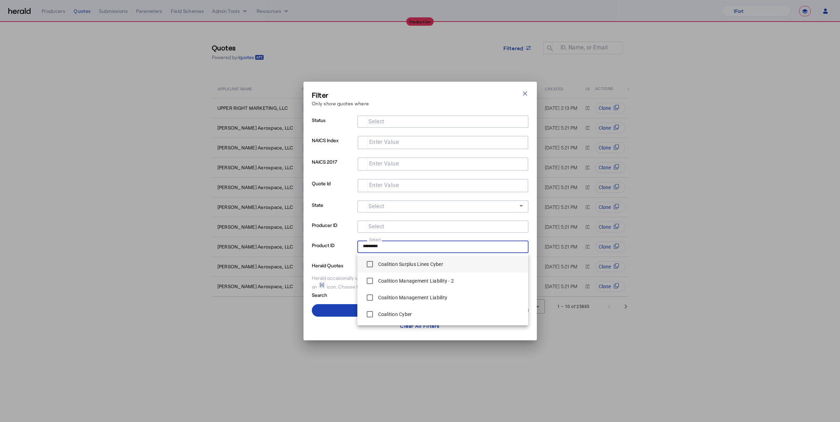
type input "*********"
click at [394, 257] on div "Coalition Surplus Lines Cyber" at bounding box center [403, 264] width 80 height 14
click at [400, 268] on div "Coalition Surplus Lines Cyber" at bounding box center [403, 264] width 80 height 14
drag, startPoint x: 337, startPoint y: 281, endPoint x: 341, endPoint y: 282, distance: 4.7
click at [337, 281] on div "Herald occasionally creates quotes on your behalf for testing purposes, which w…" at bounding box center [420, 282] width 217 height 16
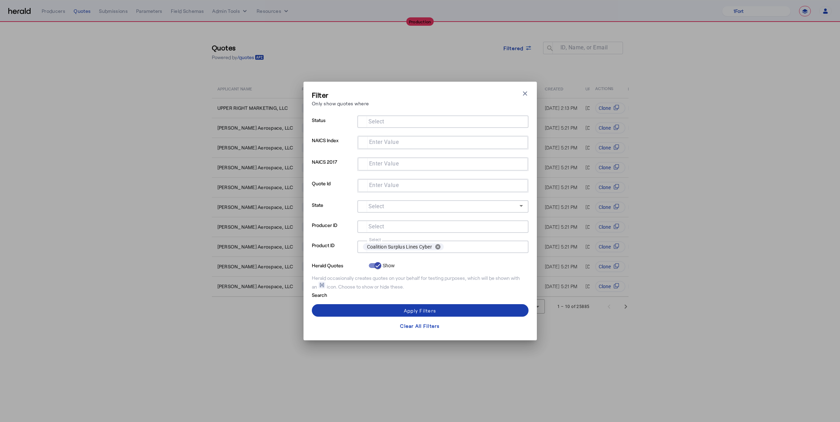
click at [357, 307] on span at bounding box center [420, 310] width 217 height 17
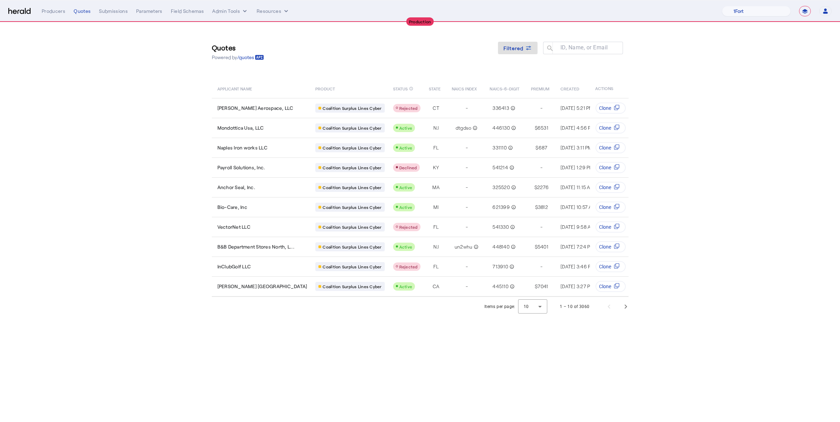
drag, startPoint x: 386, startPoint y: 70, endPoint x: 361, endPoint y: 96, distance: 36.1
click at [386, 70] on div "Quotes Powered by /quotes Filtered ID, Name, or Email search APPLICANT NAME PRO…" at bounding box center [420, 159] width 445 height 274
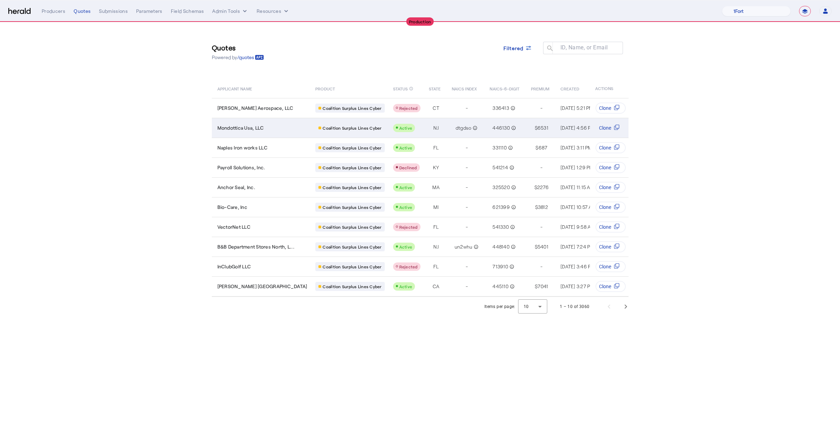
click at [246, 128] on span "Mondottica Usa, LLC" at bounding box center [240, 127] width 47 height 7
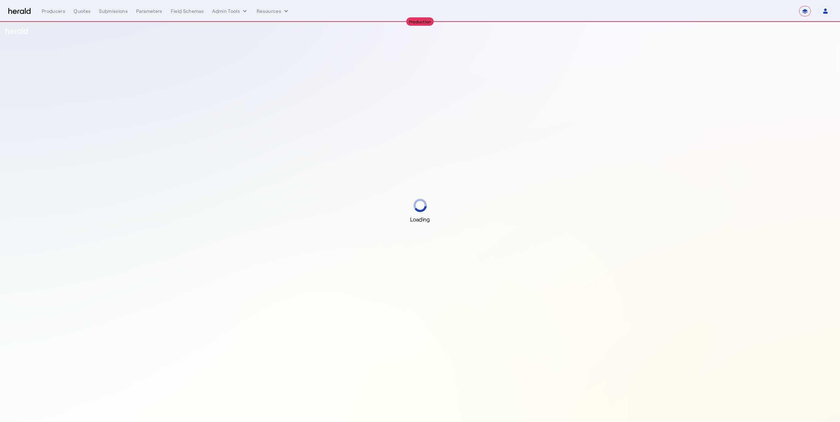
select select "**********"
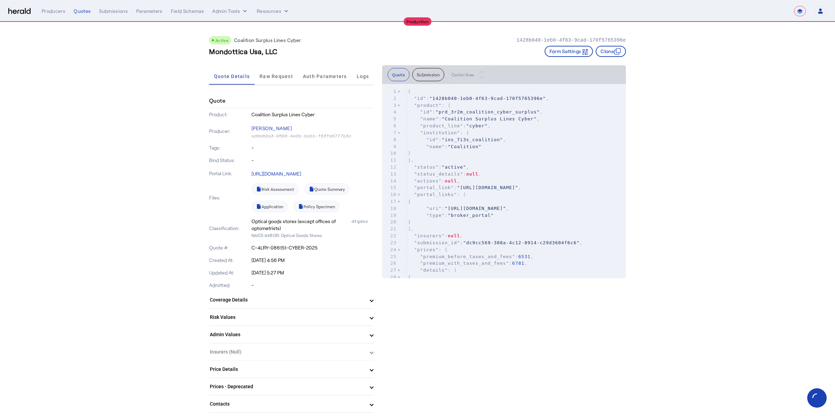
click at [303, 74] on div "Auth Parameters" at bounding box center [325, 76] width 54 height 17
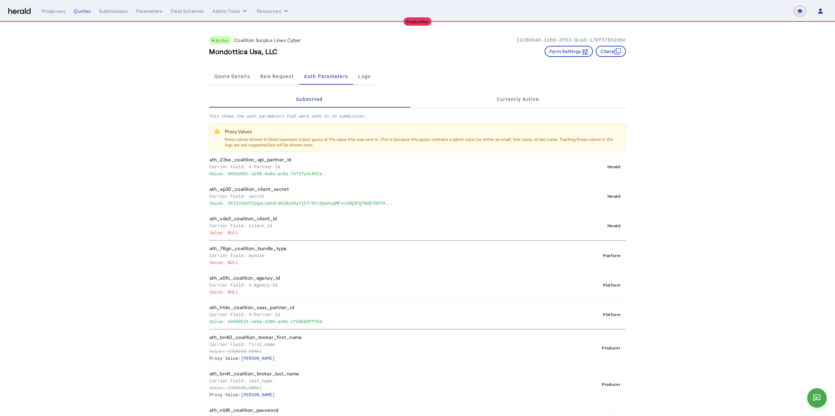
click at [364, 27] on div "Active Coalition Surplus Lines Cyber 1428b040-1eb0-4f63-9cad-170f5765396e Mondo…" at bounding box center [417, 43] width 417 height 43
click at [239, 10] on button "Admin Tools" at bounding box center [230, 11] width 36 height 7
click at [356, 45] on div at bounding box center [417, 208] width 835 height 416
click at [219, 12] on button "Admin Tools" at bounding box center [230, 11] width 36 height 7
click at [252, 24] on span "Platforms Manager" at bounding box center [242, 26] width 51 height 8
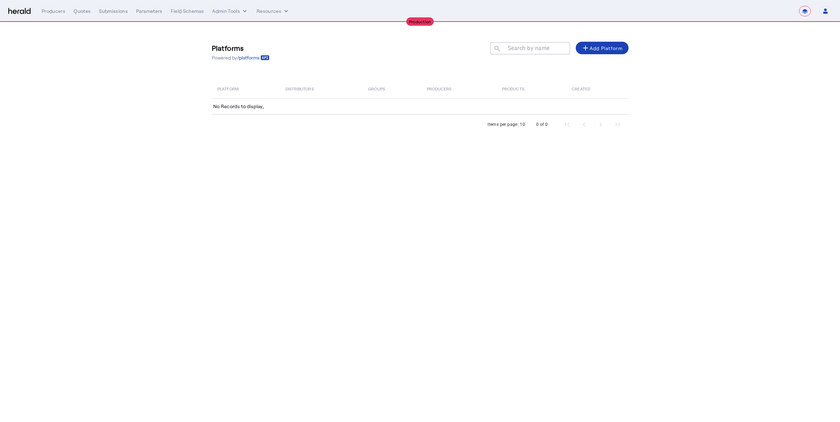
click at [218, 6] on div "**********" at bounding box center [437, 11] width 790 height 10
click at [219, 10] on button "Admin Tools" at bounding box center [230, 11] width 36 height 7
drag, startPoint x: 306, startPoint y: 43, endPoint x: 224, endPoint y: 41, distance: 81.6
click at [306, 43] on div at bounding box center [420, 211] width 840 height 422
click at [224, 9] on button "Admin Tools" at bounding box center [230, 11] width 36 height 7
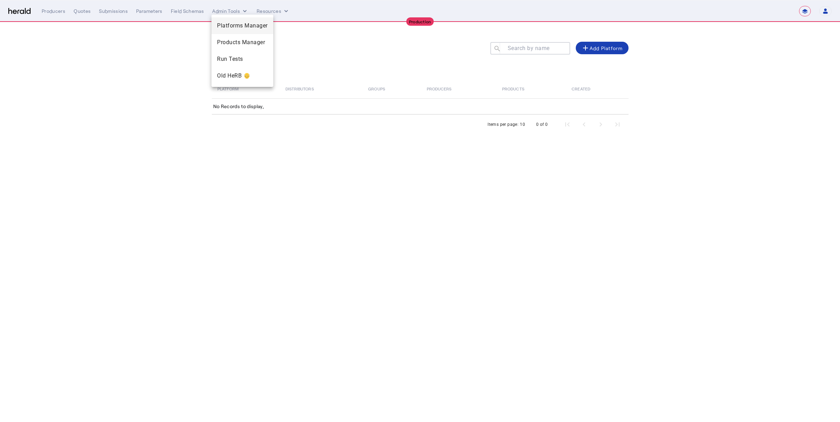
click at [225, 23] on span "Platforms Manager" at bounding box center [242, 26] width 51 height 8
click at [373, 35] on div "Platforms Powered by /platforms Search by name search add Add Platform Platform…" at bounding box center [420, 85] width 445 height 126
click at [802, 6] on select "**********" at bounding box center [805, 11] width 12 height 10
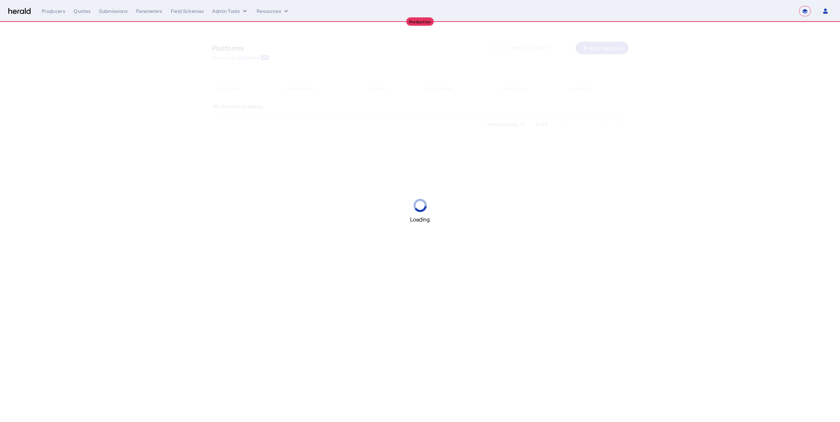
select select "**********"
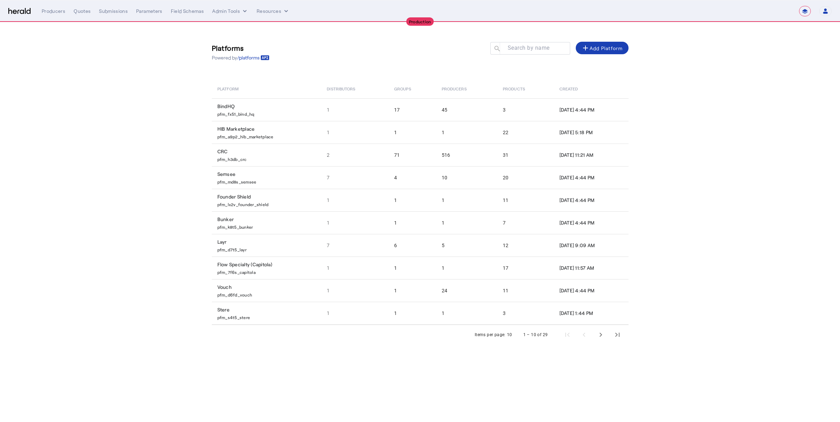
click at [21, 0] on nav "**********" at bounding box center [420, 11] width 840 height 22
click at [22, 8] on img at bounding box center [19, 11] width 22 height 7
select select "pfm_z9k1_growthmill"
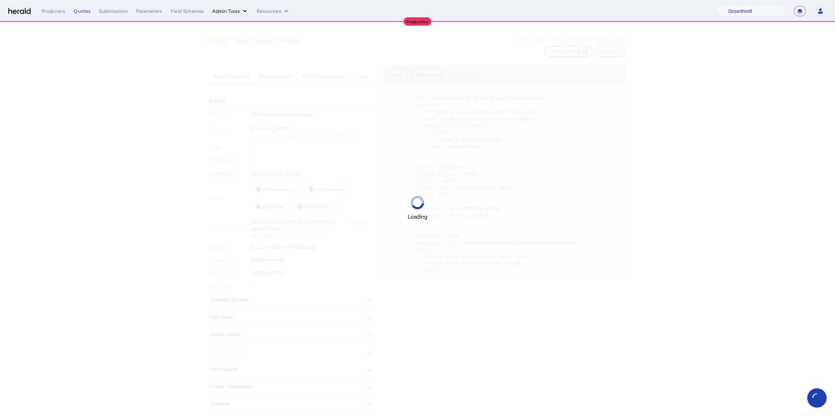
click at [231, 8] on button "Admin Tools" at bounding box center [230, 11] width 36 height 7
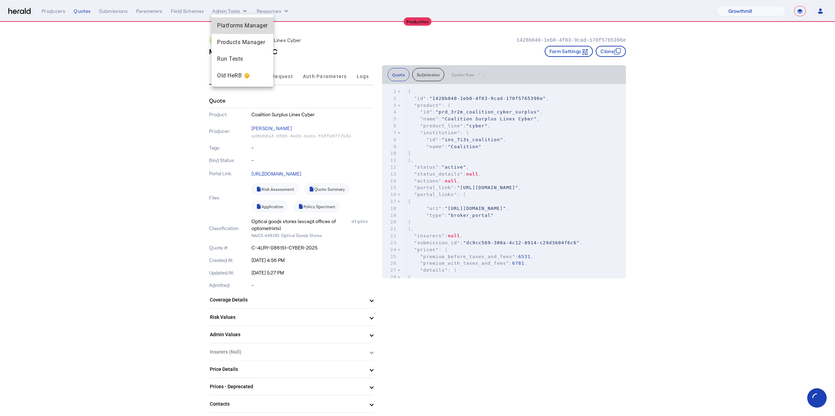
click at [257, 25] on span "Platforms Manager" at bounding box center [242, 26] width 51 height 8
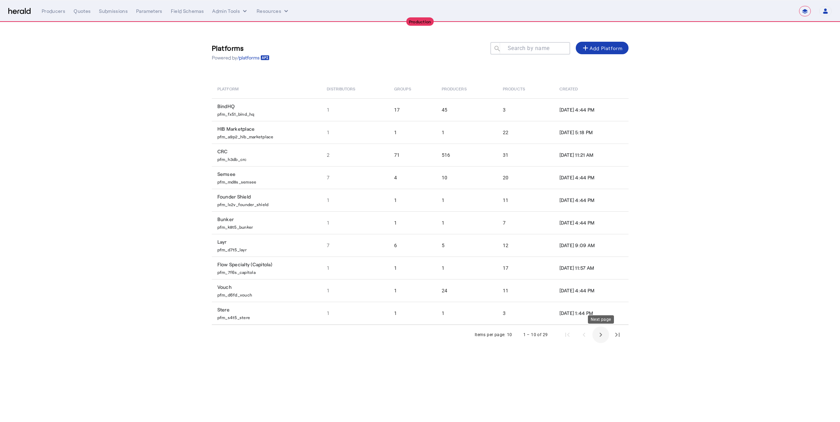
click at [600, 337] on span "Next page" at bounding box center [600, 334] width 17 height 17
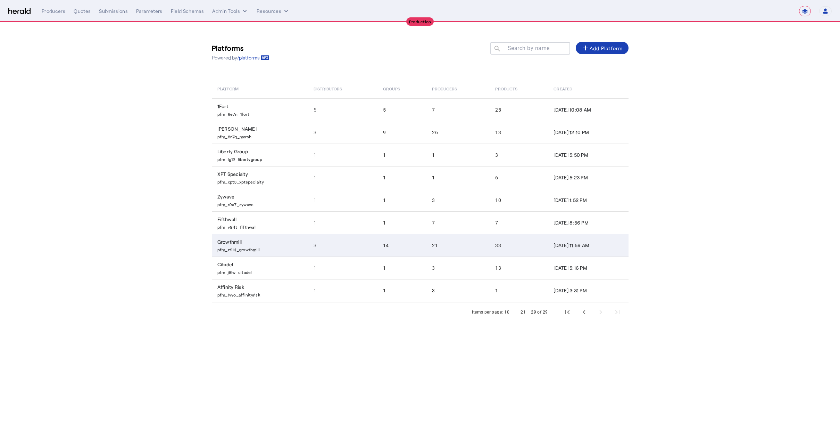
click at [256, 240] on td "Growthmill pfm_z9k1_growthmill" at bounding box center [260, 245] width 97 height 23
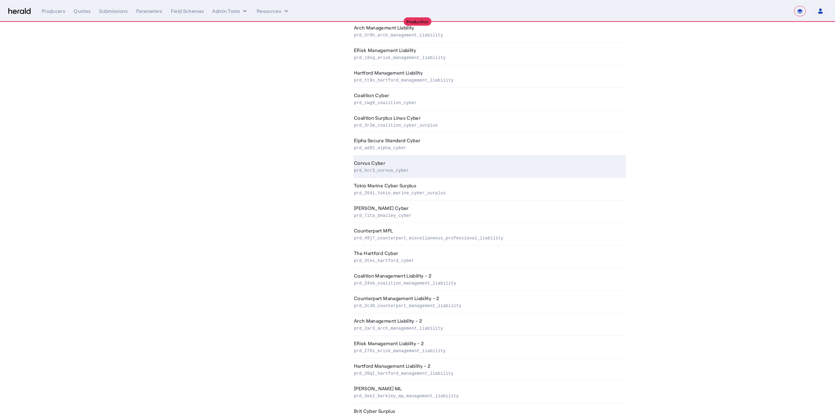
scroll to position [317, 0]
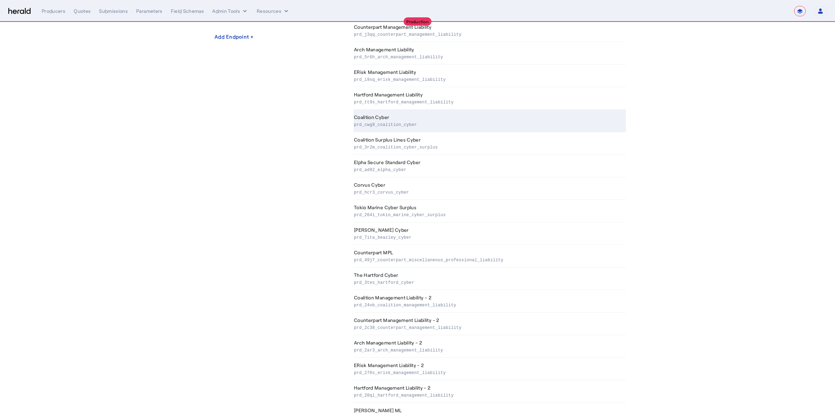
click at [423, 119] on th "Coalition Cyber prd_cwg9_coalition_cyber" at bounding box center [490, 121] width 272 height 23
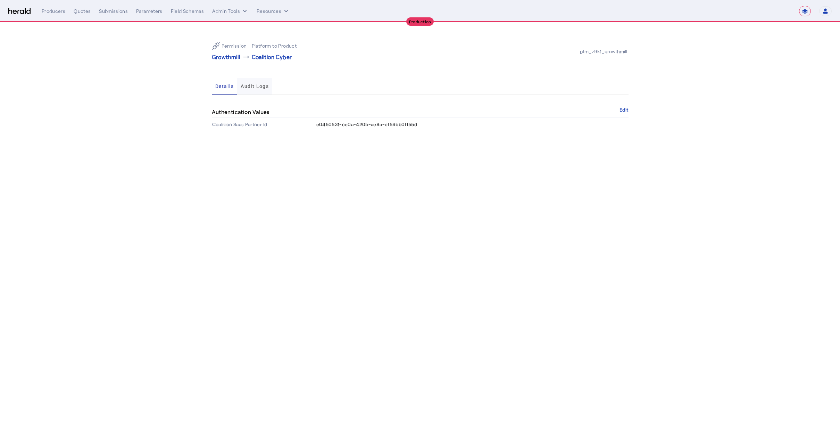
click at [256, 87] on span "Audit Logs" at bounding box center [255, 86] width 28 height 5
click at [227, 89] on span "Details" at bounding box center [224, 86] width 19 height 17
click at [326, 78] on div "Details Audit Logs" at bounding box center [420, 86] width 417 height 17
click at [404, 123] on span "e0450531-ce0a-420b-ae8a-cf59bb0ff55d" at bounding box center [366, 124] width 101 height 6
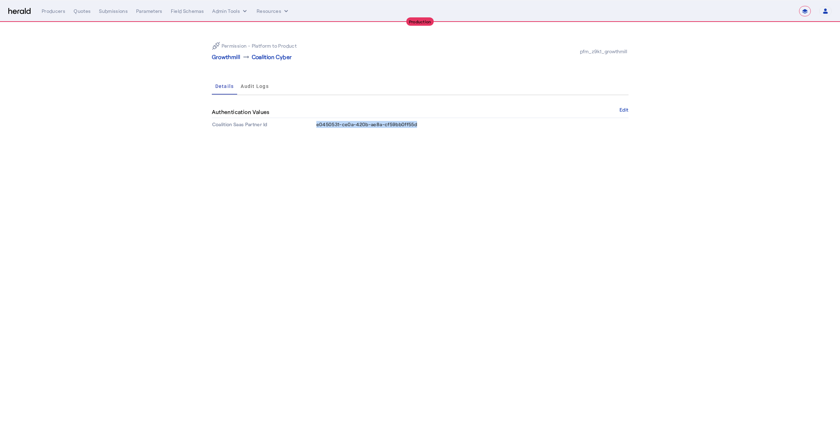
click at [404, 123] on span "e0450531-ce0a-420b-ae8a-cf59bb0ff55d" at bounding box center [366, 124] width 101 height 6
click at [106, 38] on section "Permission - Platform to Product Growthmill arrow_right_alt Coalition Cyber pfm…" at bounding box center [420, 83] width 840 height 122
click at [108, 13] on div "Submissions" at bounding box center [113, 11] width 29 height 7
select select "pfm_z9k1_growthmill"
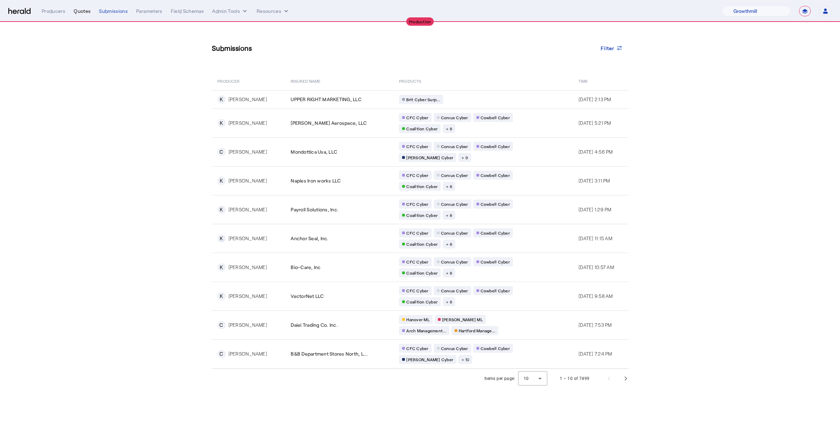
click at [84, 11] on div "Quotes" at bounding box center [82, 11] width 17 height 7
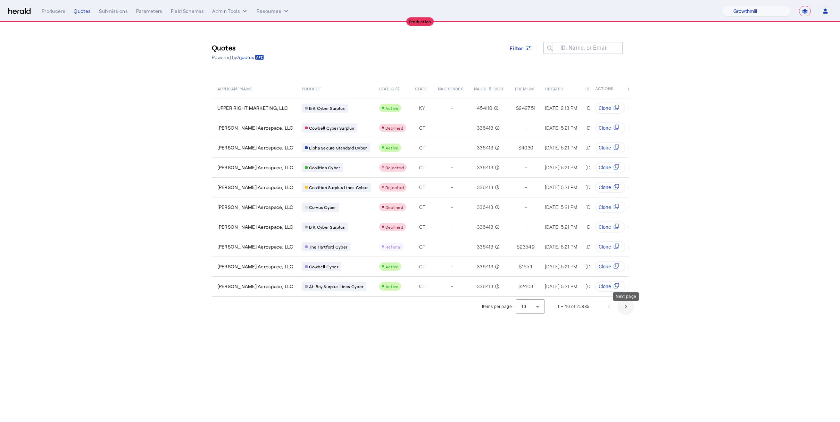
click at [618, 311] on span "Next page" at bounding box center [625, 306] width 17 height 17
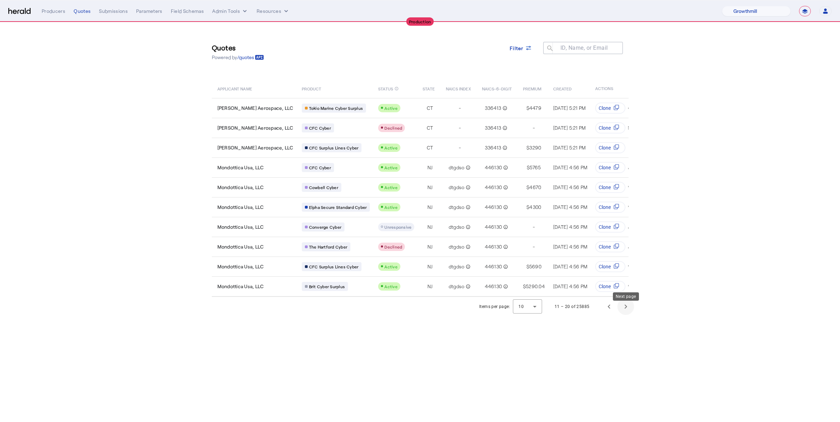
click at [623, 311] on span "Next page" at bounding box center [625, 306] width 17 height 17
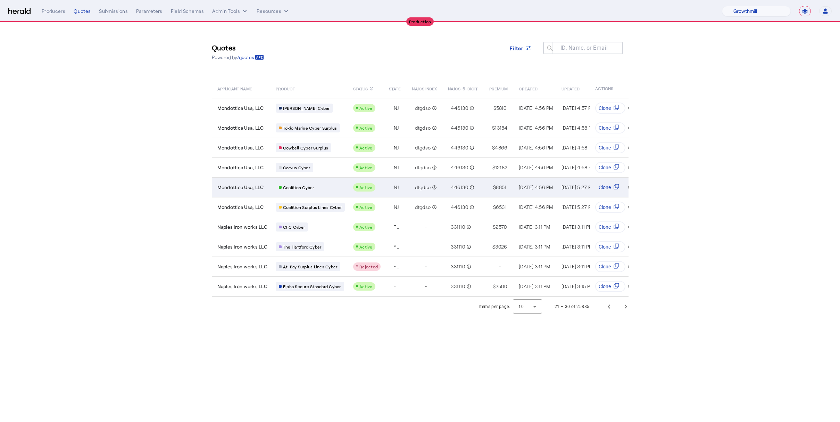
click at [258, 192] on td "Mondottica Usa, LLC" at bounding box center [241, 187] width 58 height 20
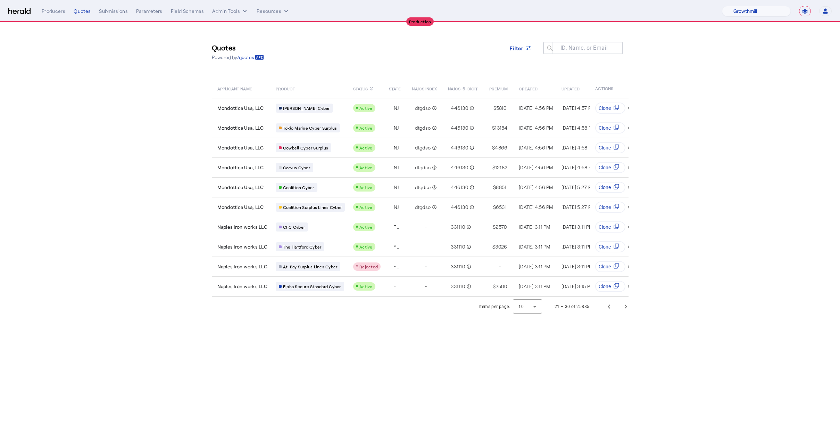
click at [116, 90] on section "Quotes Powered by /quotes Filter ID, Name, or Email search APPLICANT NAME PRODU…" at bounding box center [420, 169] width 840 height 294
click at [225, 9] on button "Admin Tools" at bounding box center [230, 11] width 36 height 7
click at [364, 37] on div at bounding box center [420, 211] width 840 height 422
drag, startPoint x: 241, startPoint y: 31, endPoint x: 231, endPoint y: 9, distance: 24.3
click at [241, 30] on div "Quotes Powered by /quotes Filter ID, Name, or Email search APPLICANT NAME PRODU…" at bounding box center [420, 159] width 445 height 274
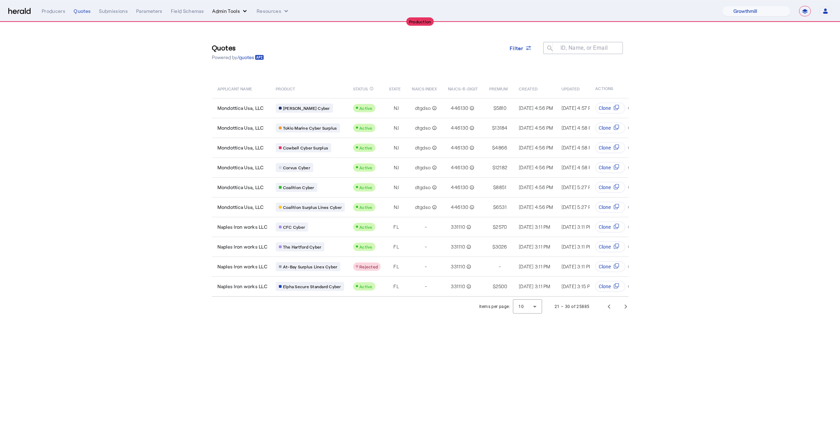
click at [231, 7] on div "**********" at bounding box center [437, 11] width 790 height 10
click at [230, 9] on button "Admin Tools" at bounding box center [230, 11] width 36 height 7
click at [221, 41] on span "Products Manager" at bounding box center [242, 42] width 51 height 8
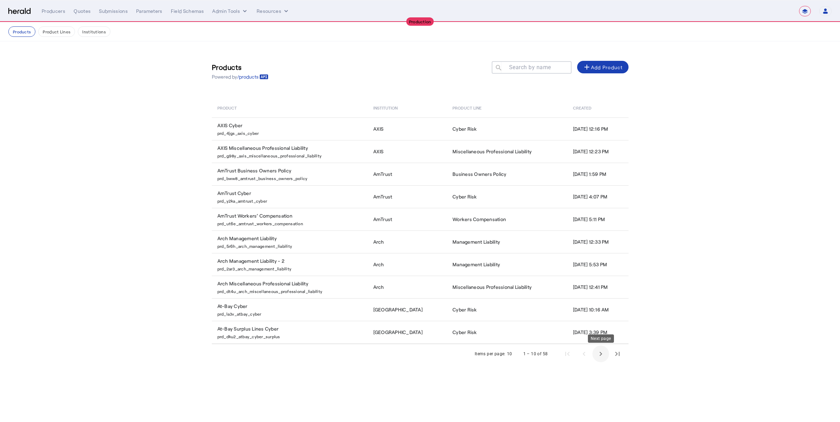
click at [601, 354] on span "Next page" at bounding box center [600, 353] width 17 height 17
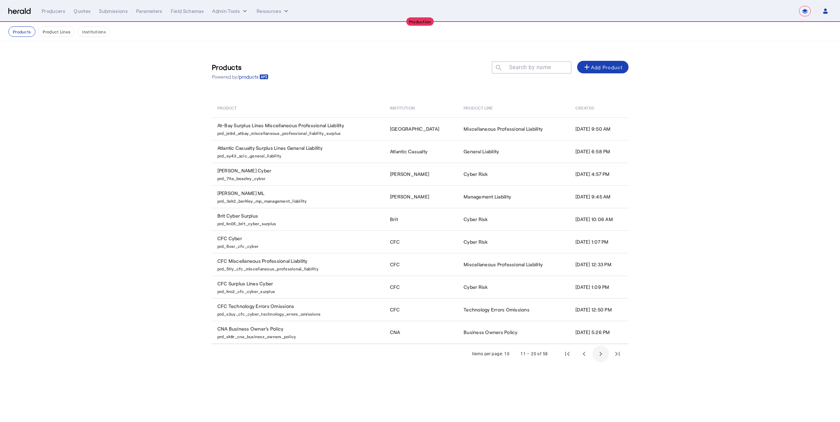
click at [601, 354] on span "Next page" at bounding box center [600, 353] width 17 height 17
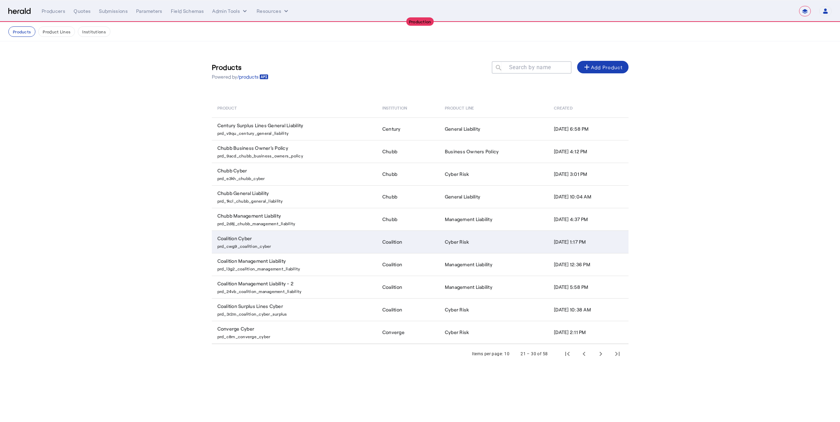
click at [258, 247] on p "prd_cwg9_coalition_cyber" at bounding box center [295, 245] width 157 height 7
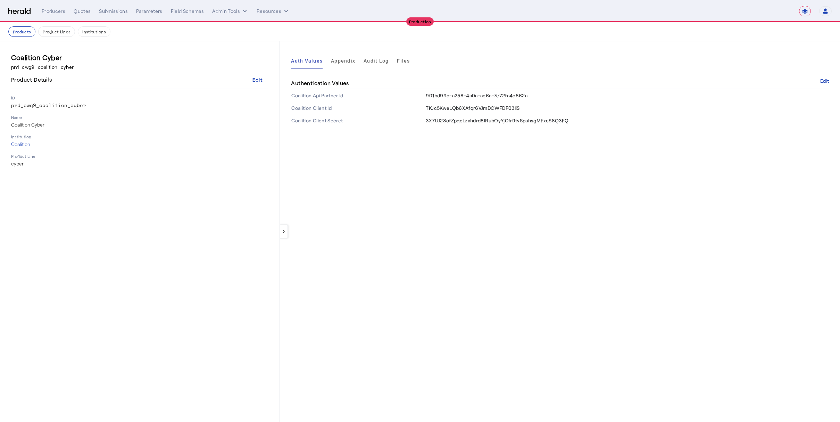
click at [325, 97] on th "Coalition Api Partner Id" at bounding box center [358, 95] width 134 height 13
click at [328, 97] on th "Coalition Api Partner Id" at bounding box center [358, 95] width 134 height 13
click at [237, 8] on button "Admin Tools" at bounding box center [230, 11] width 36 height 7
click at [246, 29] on span "Platforms Manager" at bounding box center [242, 26] width 51 height 8
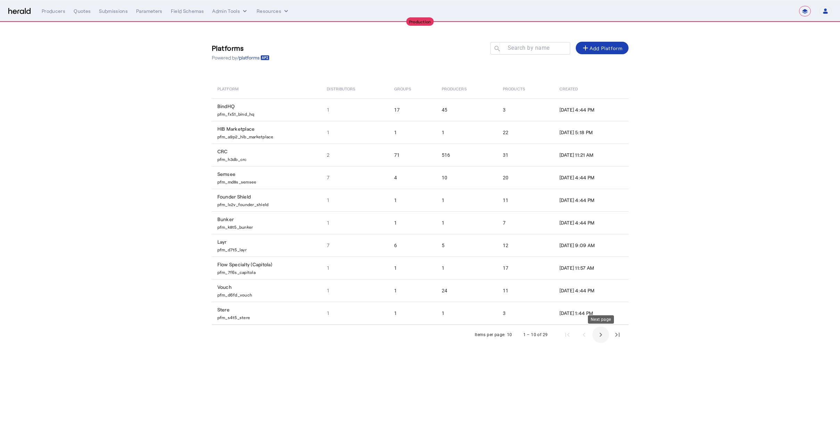
click at [597, 336] on span "Next page" at bounding box center [600, 334] width 17 height 17
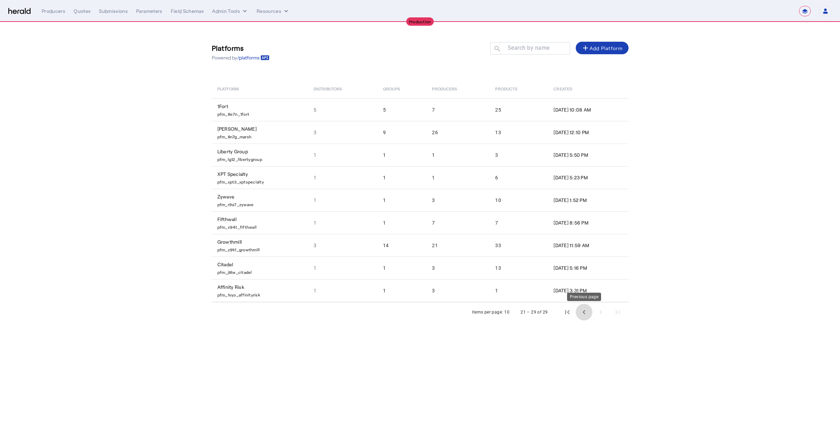
click at [589, 317] on span "Previous page" at bounding box center [584, 312] width 17 height 17
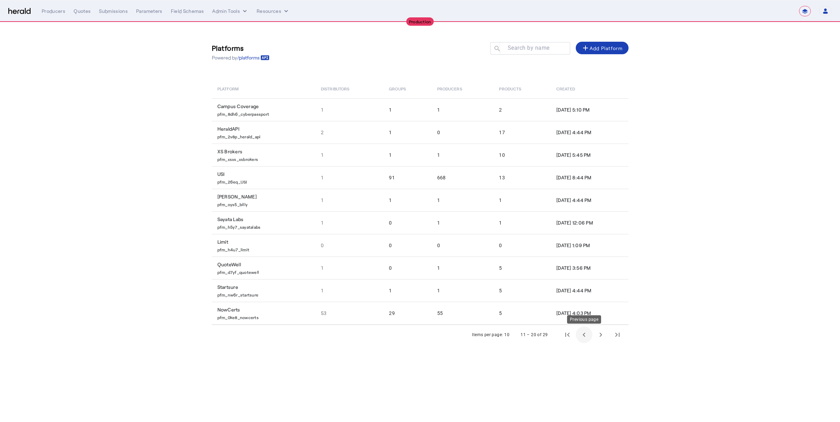
click at [582, 330] on span "Previous page" at bounding box center [584, 334] width 17 height 17
click at [584, 331] on div "1 – 10 of 29" at bounding box center [570, 334] width 111 height 17
click at [602, 335] on span "Next page" at bounding box center [600, 334] width 17 height 17
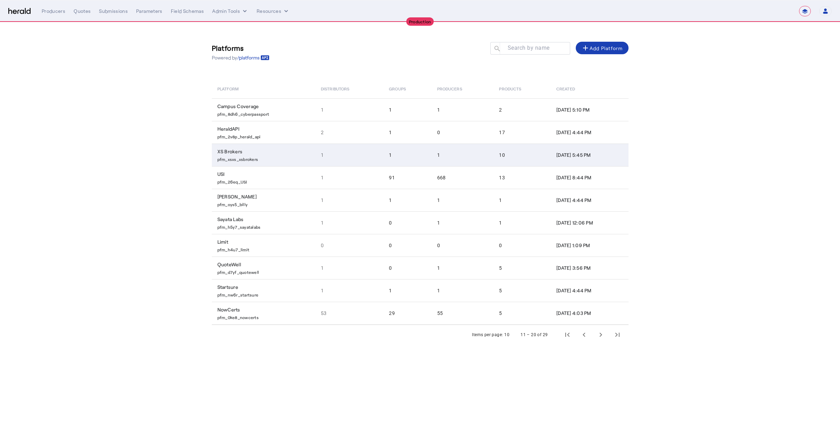
click at [275, 163] on td "XS Brokers pfm_xsxs_xsbrokers" at bounding box center [264, 154] width 104 height 23
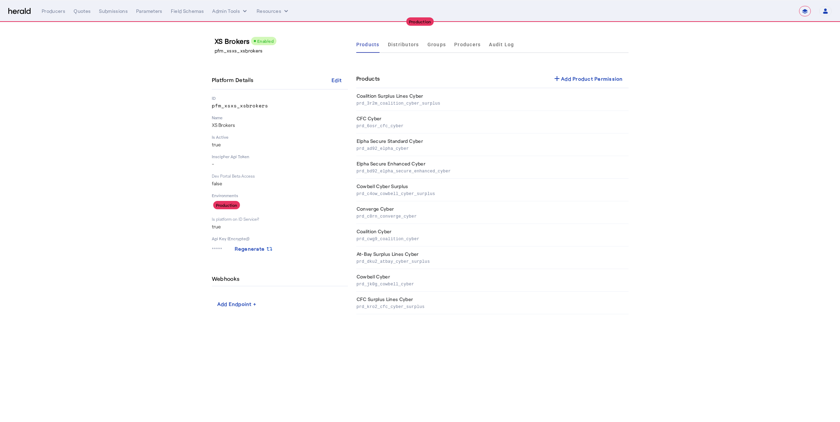
click at [415, 53] on div "Products Distributors Groups Producers Audit Log Products add Add Product Permi…" at bounding box center [492, 175] width 272 height 278
click at [409, 45] on span "Distributors" at bounding box center [403, 44] width 31 height 5
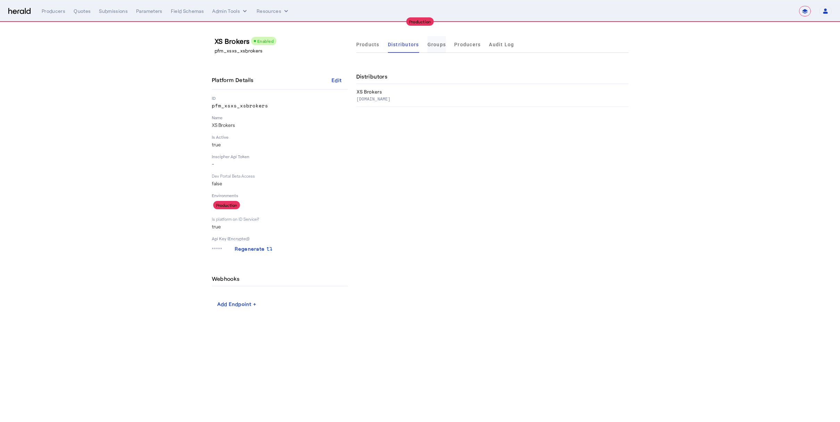
click at [428, 43] on span "Groups" at bounding box center [437, 44] width 19 height 5
click at [476, 42] on span "Producers" at bounding box center [467, 44] width 26 height 5
click at [509, 42] on span "Audit Log" at bounding box center [501, 44] width 25 height 5
click at [481, 44] on ul "Products Distributors Groups Producers Audit Log" at bounding box center [435, 44] width 158 height 17
click at [464, 45] on span "Producers" at bounding box center [467, 44] width 26 height 5
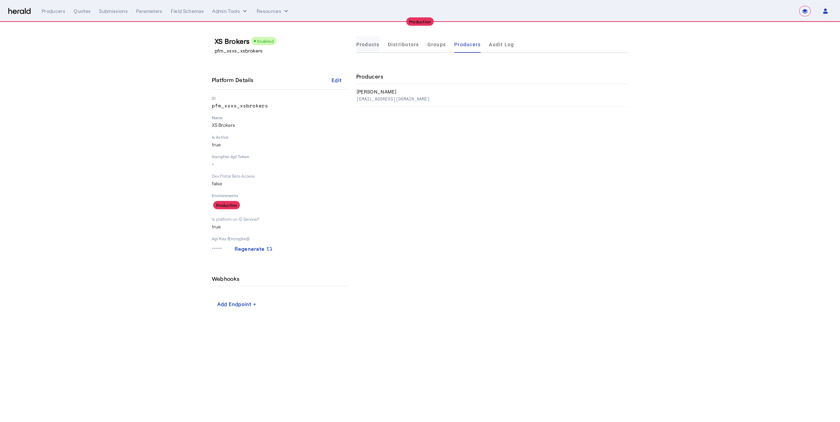
click at [365, 43] on span "Products" at bounding box center [367, 44] width 23 height 5
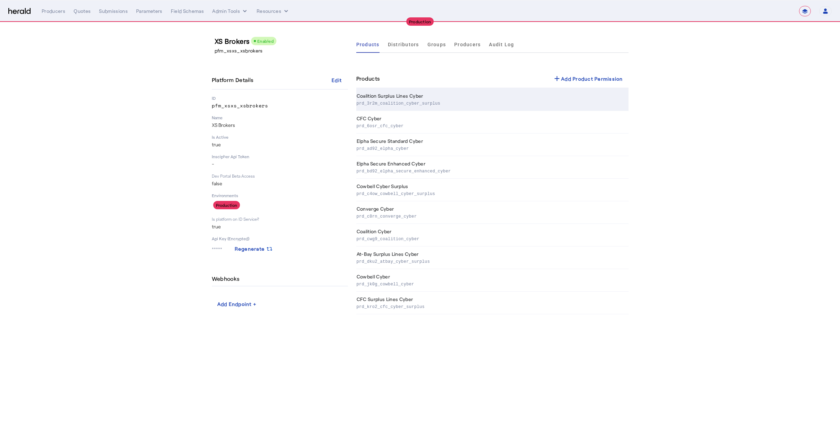
click at [418, 102] on p "prd_3r2m_coalition_cyber_surplus" at bounding box center [491, 102] width 269 height 7
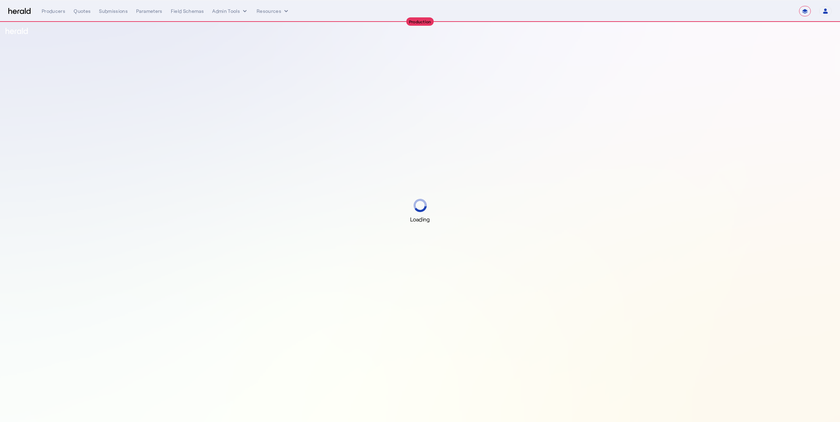
select select "**********"
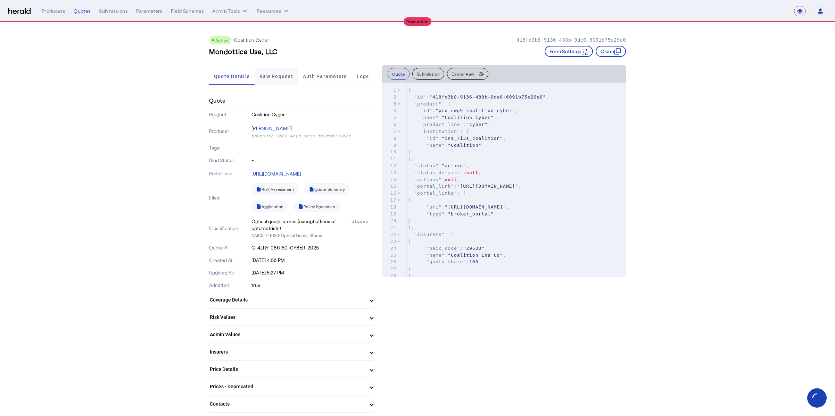
click at [275, 78] on span "Raw Request" at bounding box center [276, 76] width 34 height 5
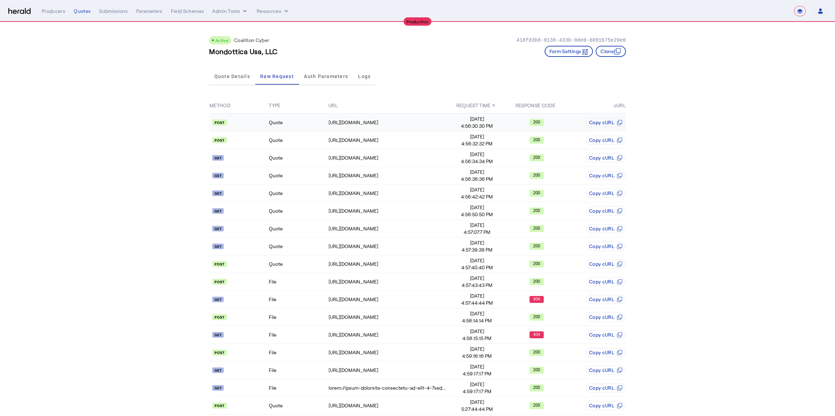
click at [348, 116] on td "https://distribution-api.coalitioninc.com/v2/login" at bounding box center [387, 123] width 119 height 18
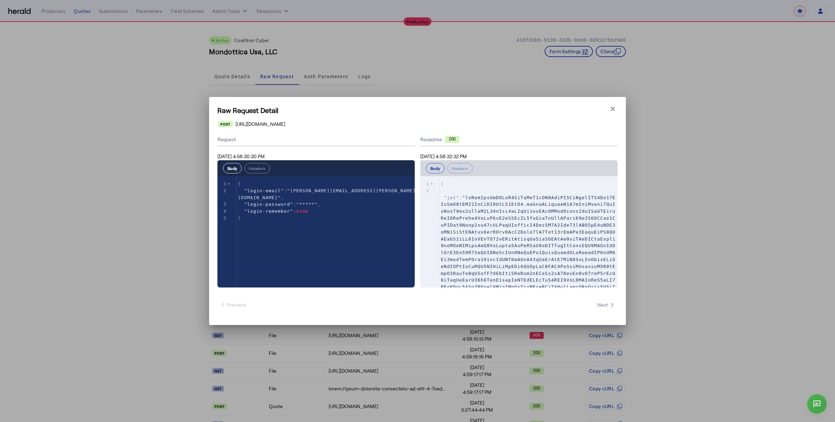
click at [606, 108] on h1 "Raw Request Detail" at bounding box center [417, 110] width 400 height 10
click at [611, 110] on icon "button" at bounding box center [613, 109] width 4 height 4
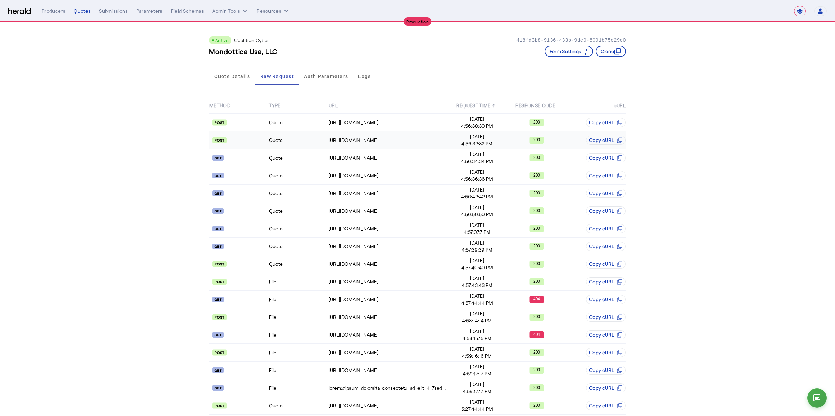
click at [297, 141] on td "Quote" at bounding box center [297, 141] width 59 height 18
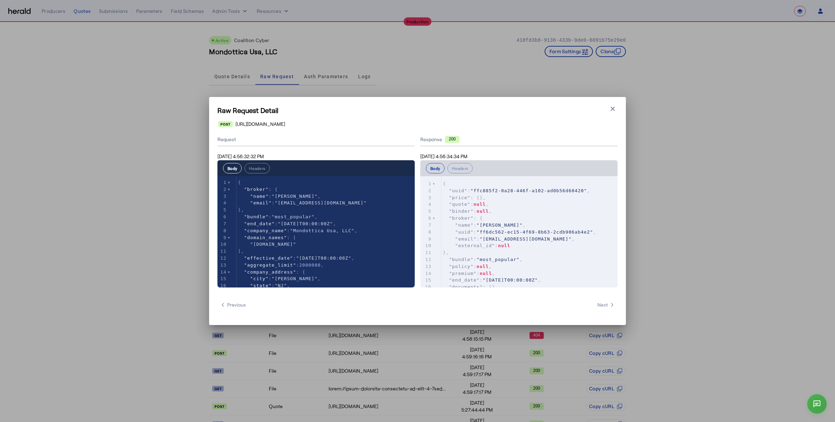
scroll to position [234, 0]
click at [611, 108] on icon "button" at bounding box center [612, 108] width 7 height 7
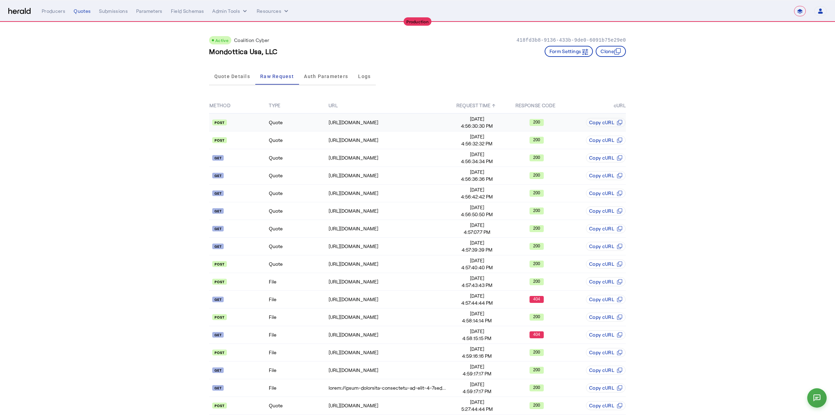
click at [328, 126] on td "Quote" at bounding box center [297, 123] width 59 height 18
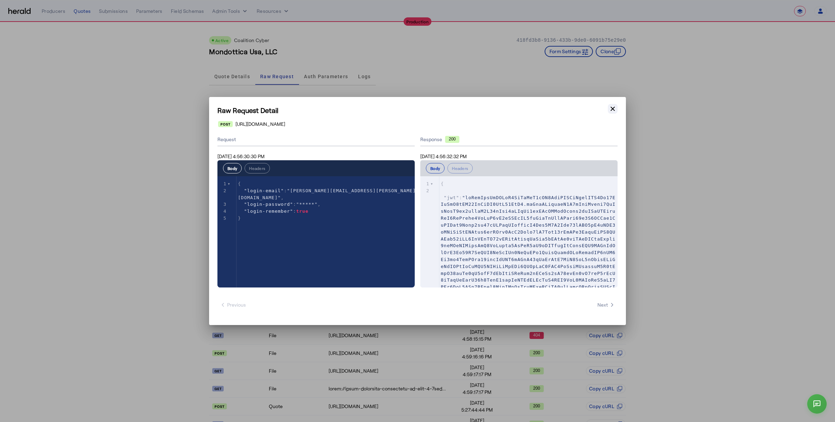
click at [610, 108] on icon "button" at bounding box center [612, 108] width 7 height 7
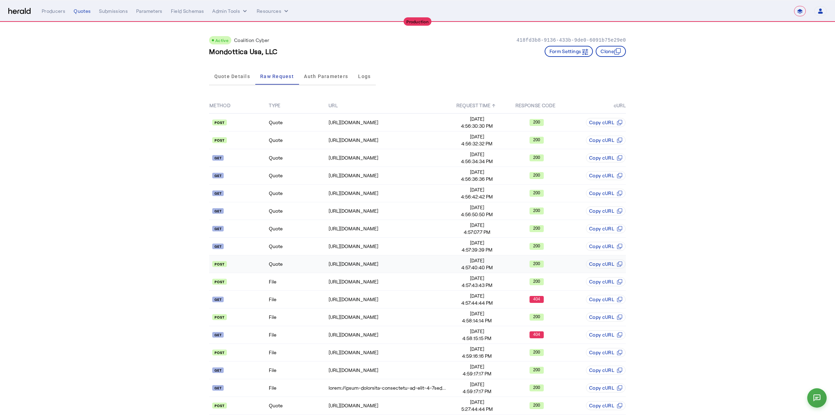
click at [254, 267] on api-badge at bounding box center [238, 264] width 59 height 7
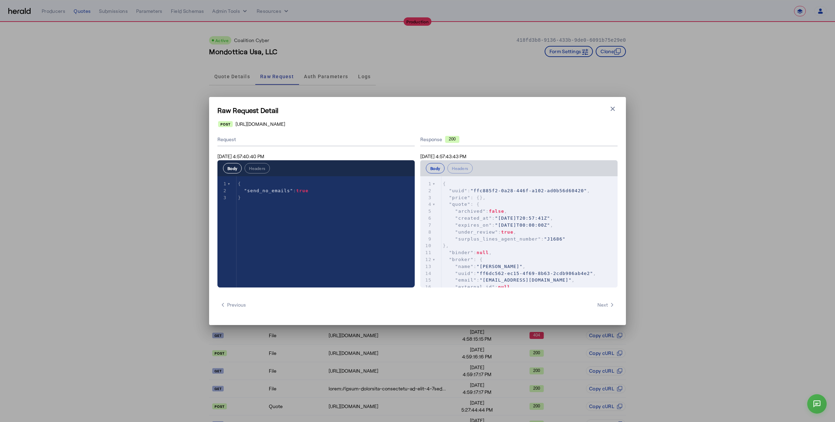
click at [611, 111] on button "Close modal" at bounding box center [613, 109] width 10 height 10
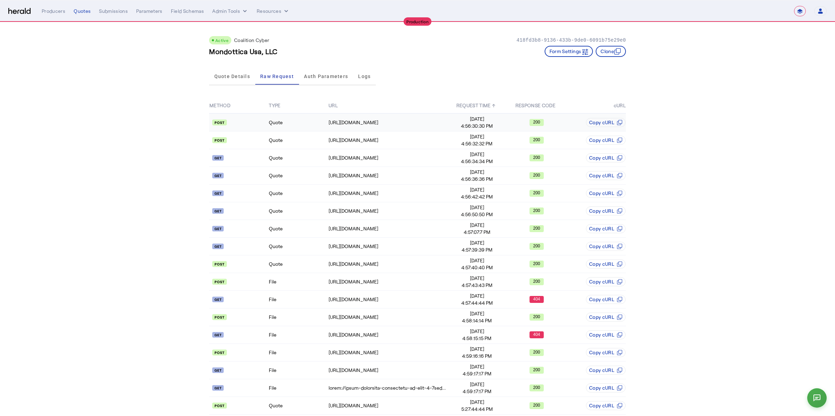
click at [295, 125] on td "Quote" at bounding box center [297, 123] width 59 height 18
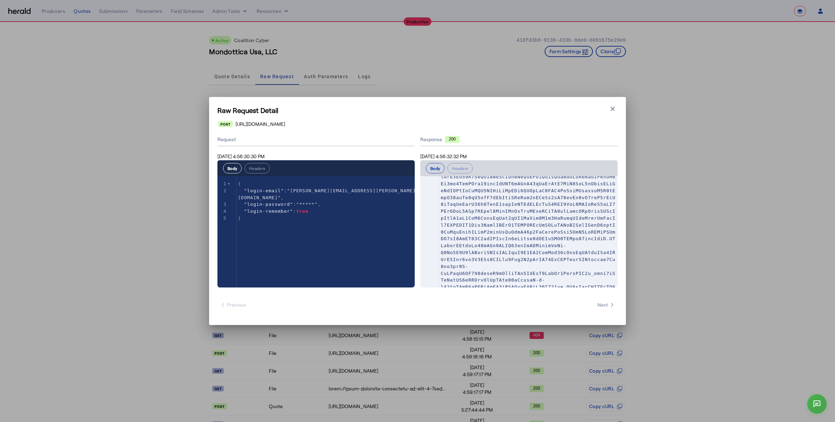
scroll to position [131, 0]
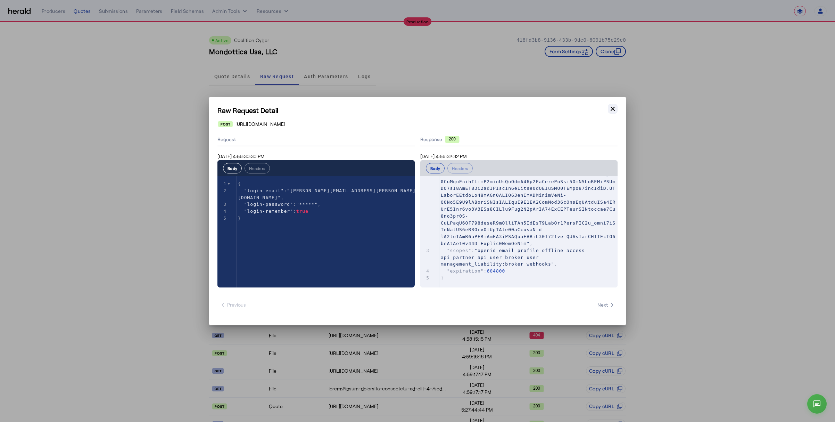
click at [614, 111] on icon "button" at bounding box center [612, 108] width 7 height 7
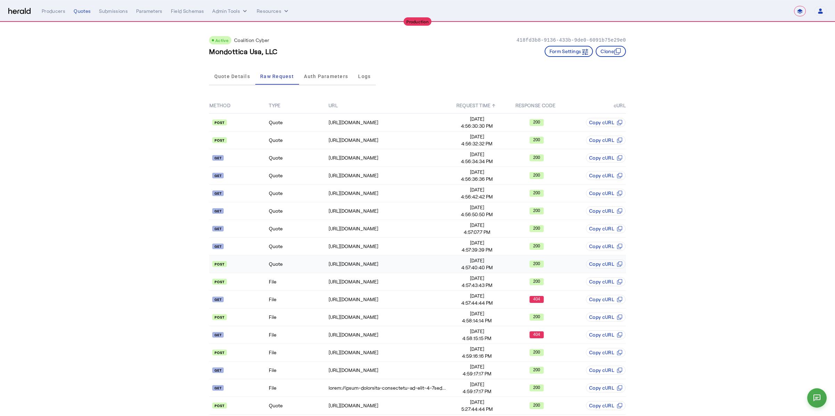
click at [302, 261] on td "Quote" at bounding box center [297, 265] width 59 height 18
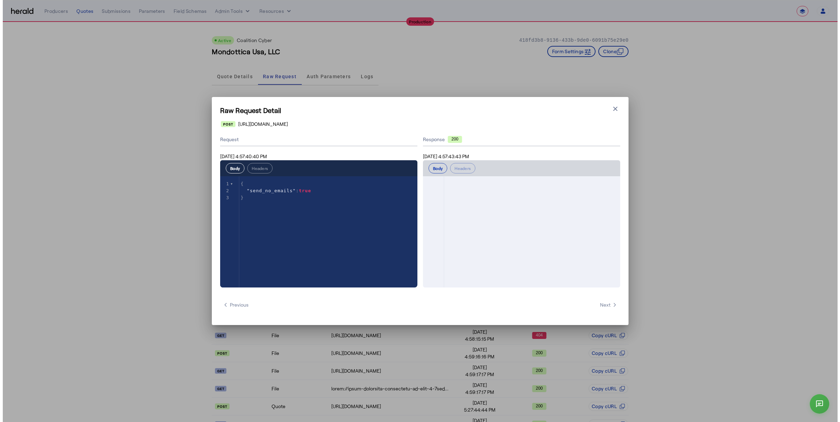
scroll to position [492, 0]
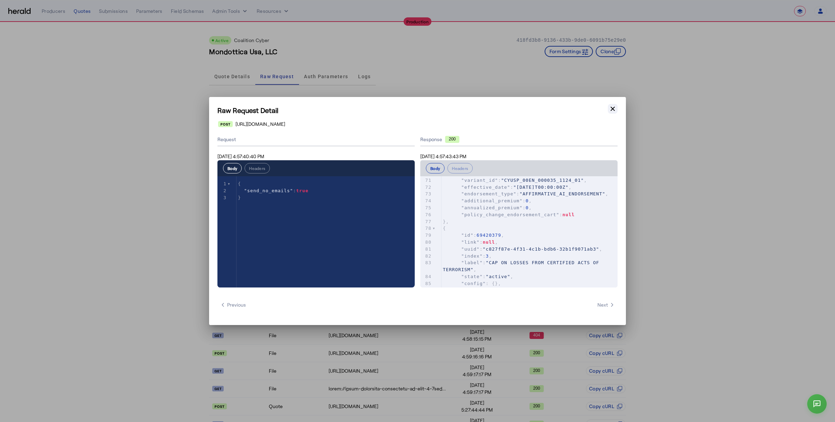
click at [617, 108] on button "Close modal" at bounding box center [613, 109] width 10 height 10
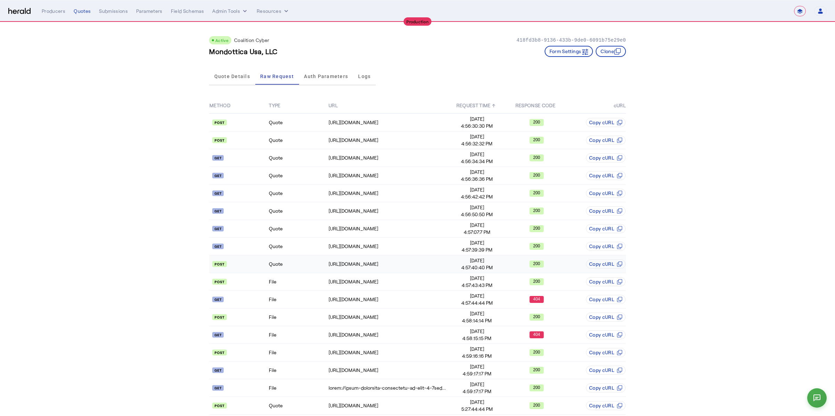
click at [282, 264] on td "Quote" at bounding box center [297, 265] width 59 height 18
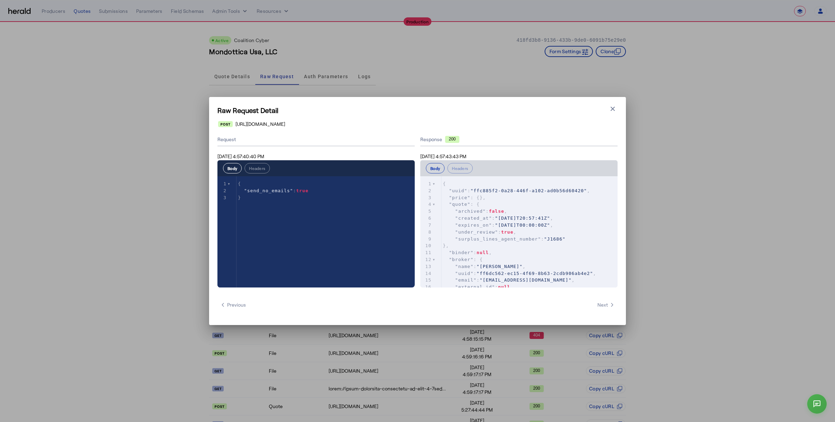
click at [605, 111] on h1 "Raw Request Detail" at bounding box center [417, 110] width 400 height 10
click at [609, 110] on icon "button" at bounding box center [612, 108] width 7 height 7
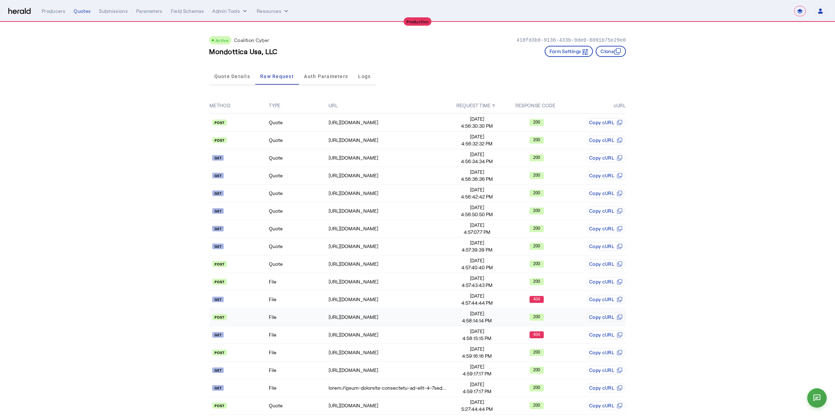
click at [302, 316] on td "File" at bounding box center [297, 318] width 59 height 18
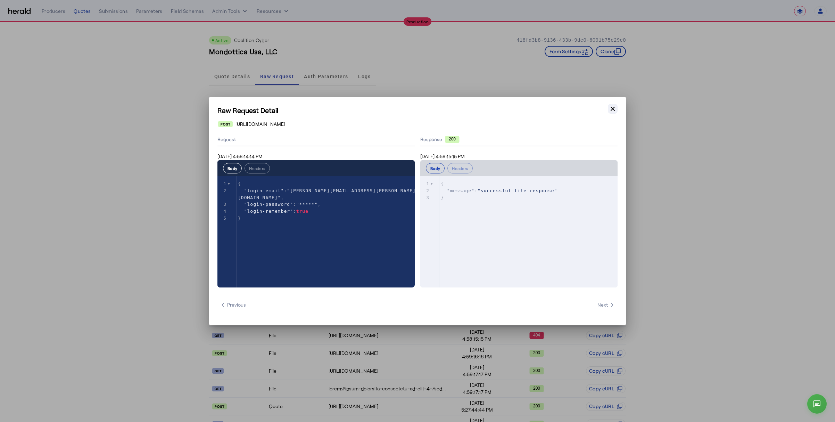
click at [613, 106] on icon "button" at bounding box center [612, 108] width 7 height 7
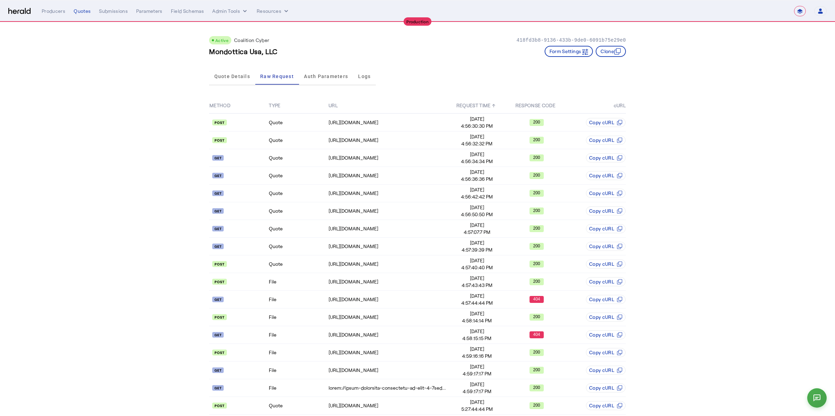
drag, startPoint x: 668, startPoint y: 94, endPoint x: 495, endPoint y: 72, distance: 174.8
click at [667, 92] on app-quote-details "Active Coalition Cyber 418fd3b8-9136-433b-9de0-6091b75e29e0 Mondottica Usa, LLC…" at bounding box center [417, 338] width 835 height 633
click at [311, 58] on div "Active Coalition Cyber 418fd3b8-9136-433b-9de0-6091b75e29e0 Mondottica Usa, LLC…" at bounding box center [417, 43] width 417 height 43
click at [242, 9] on icon "internal dropdown menu" at bounding box center [244, 11] width 7 height 7
click at [251, 25] on span "Platforms Manager" at bounding box center [242, 26] width 51 height 8
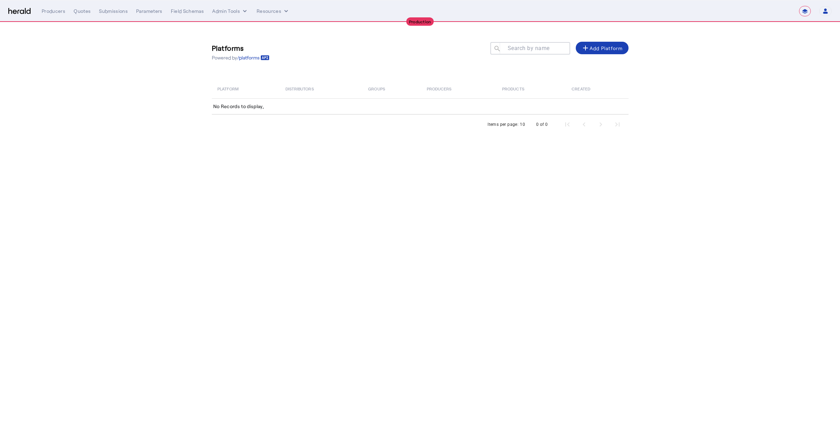
drag, startPoint x: 403, startPoint y: 65, endPoint x: 747, endPoint y: 39, distance: 345.2
click at [406, 65] on div "Platforms Powered by /platforms Search by name search add Add Platform Platform…" at bounding box center [420, 85] width 445 height 126
click at [801, 12] on select "**********" at bounding box center [805, 11] width 12 height 10
drag, startPoint x: 364, startPoint y: 0, endPoint x: 17, endPoint y: 14, distance: 347.2
click at [17, 14] on div "**********" at bounding box center [419, 11] width 823 height 10
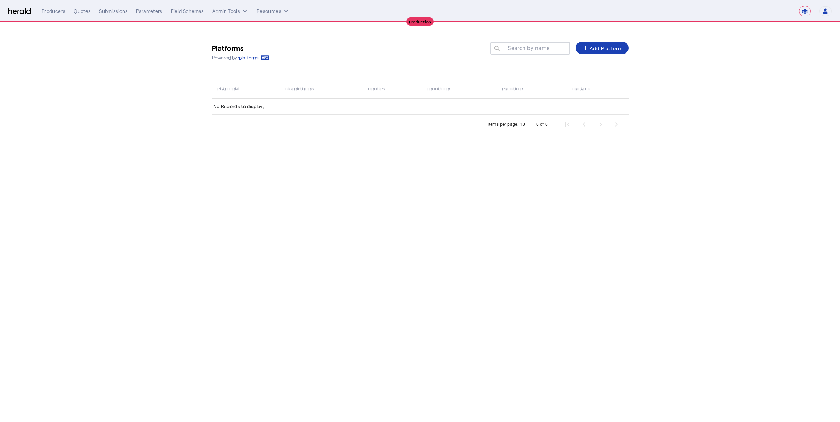
click at [18, 11] on img at bounding box center [19, 11] width 22 height 7
select select "**********"
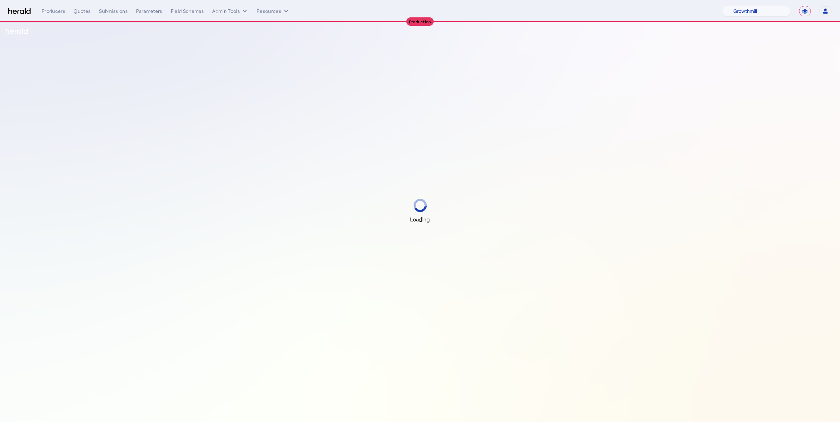
click at [787, 44] on div "Loading" at bounding box center [420, 211] width 840 height 422
click at [759, 9] on select "1Fort Affinity Risk [PERSON_NAME] [PERSON_NAME] CRC Campus Coverage Citadel Fif…" at bounding box center [756, 11] width 69 height 10
select select "pfm_2v8p_herald_api"
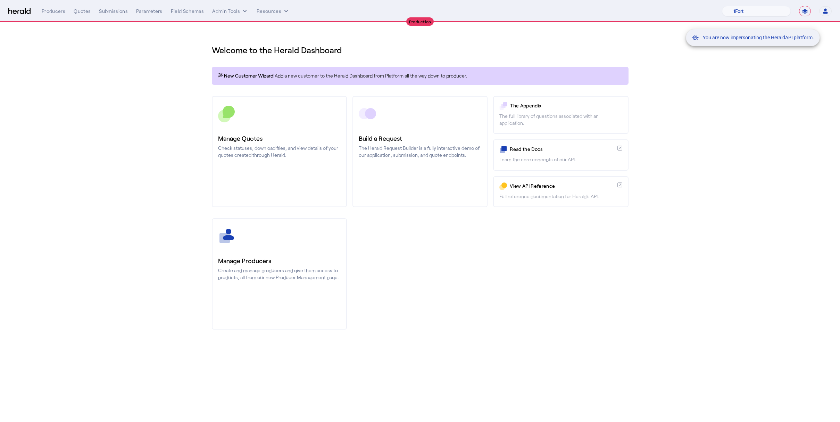
click at [755, 100] on div "You are now impersonating the HeraldAPI platform." at bounding box center [420, 211] width 840 height 422
click at [76, 158] on section "Welcome to the Herald Dashboard New Customer Wizard! Add a new customer to the …" at bounding box center [420, 182] width 840 height 321
click at [225, 11] on button "Admin Tools" at bounding box center [230, 11] width 36 height 7
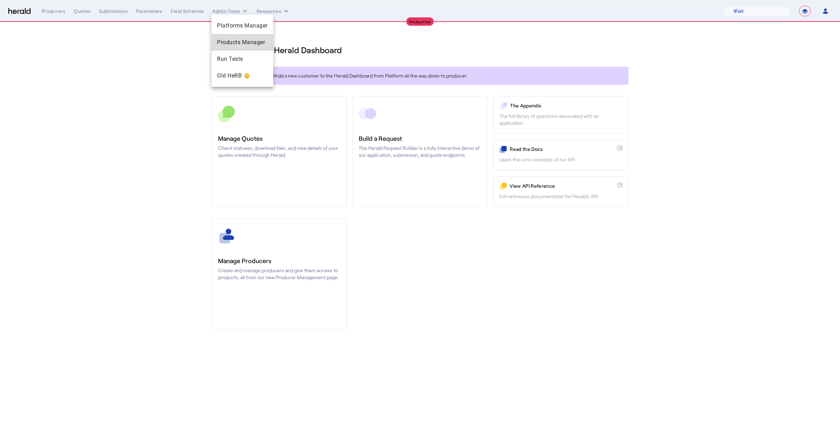
click at [243, 44] on span "Products Manager" at bounding box center [242, 42] width 51 height 8
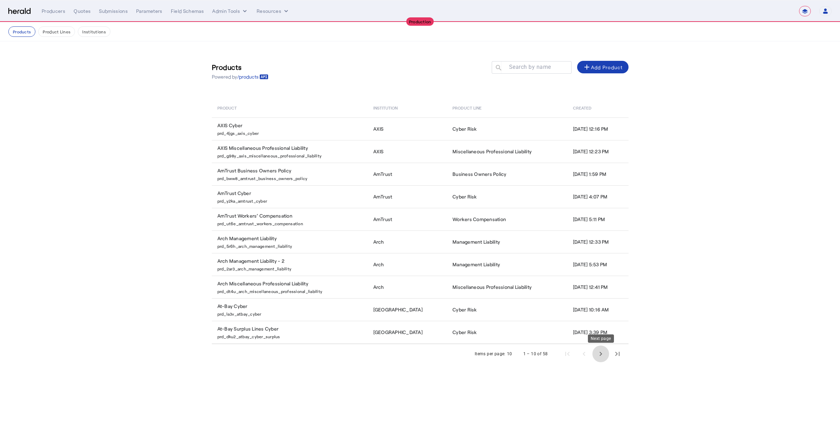
click at [601, 357] on span "Next page" at bounding box center [600, 353] width 17 height 17
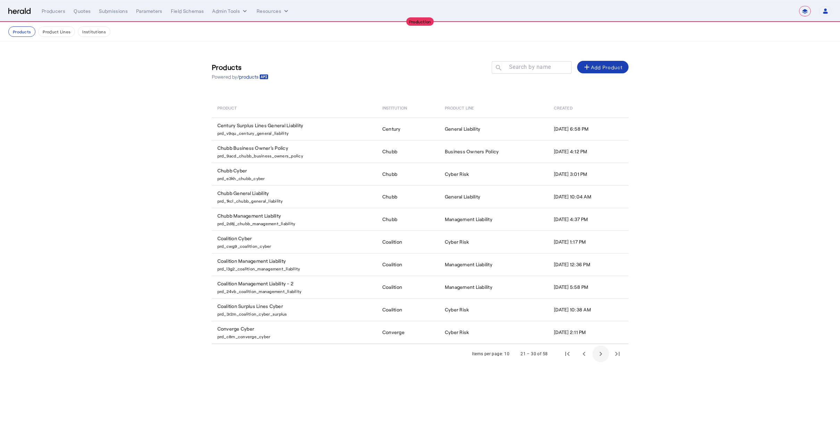
click at [601, 357] on span "Next page" at bounding box center [600, 353] width 17 height 17
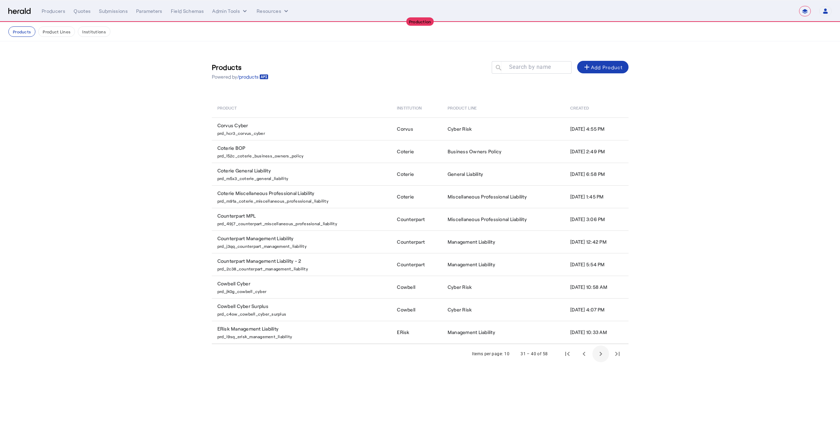
click at [601, 357] on span "Next page" at bounding box center [600, 353] width 17 height 17
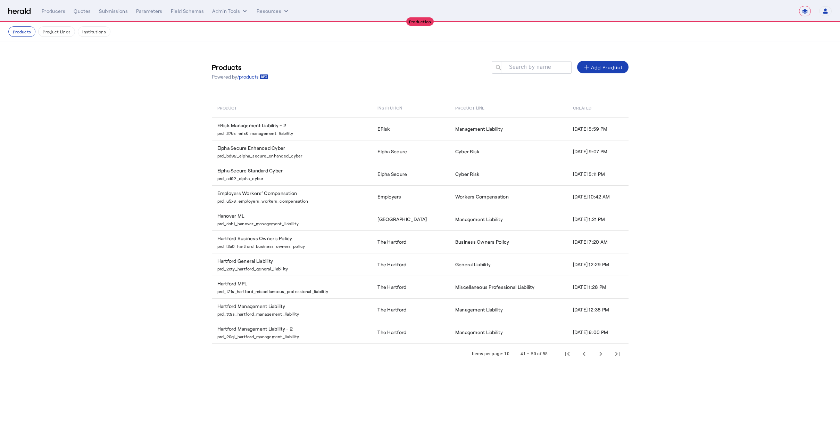
click at [11, 22] on mat-toolbar "**********" at bounding box center [420, 11] width 840 height 22
click at [16, 15] on div "**********" at bounding box center [419, 11] width 823 height 10
click at [20, 13] on img at bounding box center [19, 11] width 22 height 7
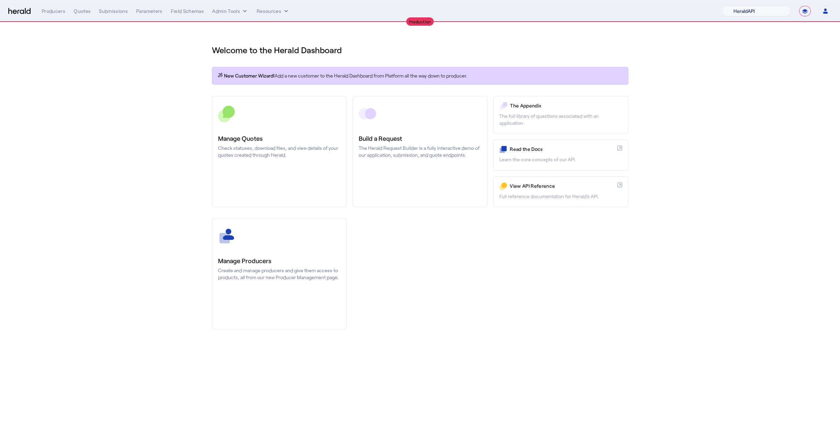
click at [746, 6] on select "1Fort Affinity Risk Billy BindHQ Bunker CRC Campus Coverage Citadel Fifthwall F…" at bounding box center [756, 11] width 69 height 10
click at [743, 12] on mat-snack-bar-container "You are now impersonating the Zywave platform." at bounding box center [772, 11] width 129 height 17
click at [759, 11] on mat-snack-bar-container "You are now impersonating the Zywave platform." at bounding box center [772, 11] width 129 height 17
click at [691, 39] on div "You are now impersonating the Zywave platform." at bounding box center [755, 37] width 129 height 17
click at [693, 112] on div "You are now impersonating the Zywave platform." at bounding box center [420, 211] width 840 height 422
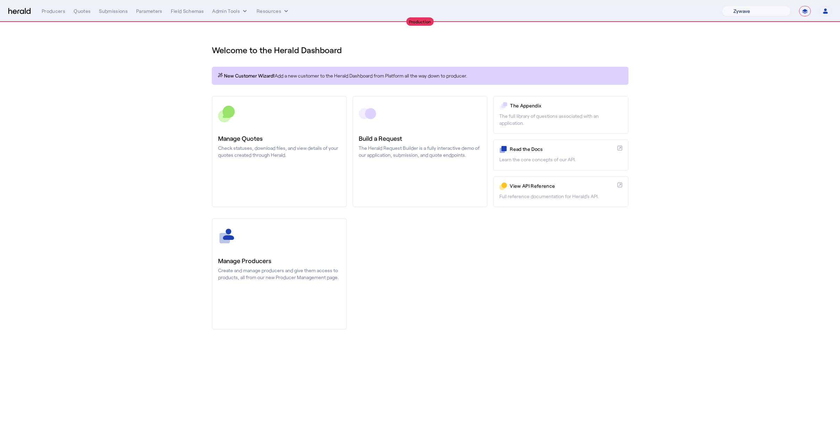
click at [762, 8] on select "1Fort Affinity Risk Billy BindHQ Bunker CRC Campus Coverage Citadel Fifthwall F…" at bounding box center [756, 11] width 69 height 10
select select "pfm_xsxs_xsbrokers"
click at [110, 49] on div "You are now impersonating the XS Brokers platform." at bounding box center [420, 211] width 840 height 422
click at [226, 15] on div "You are now impersonating the XS Brokers platform." at bounding box center [420, 211] width 840 height 422
click at [227, 11] on div "You are now impersonating the XS Brokers platform." at bounding box center [420, 211] width 840 height 422
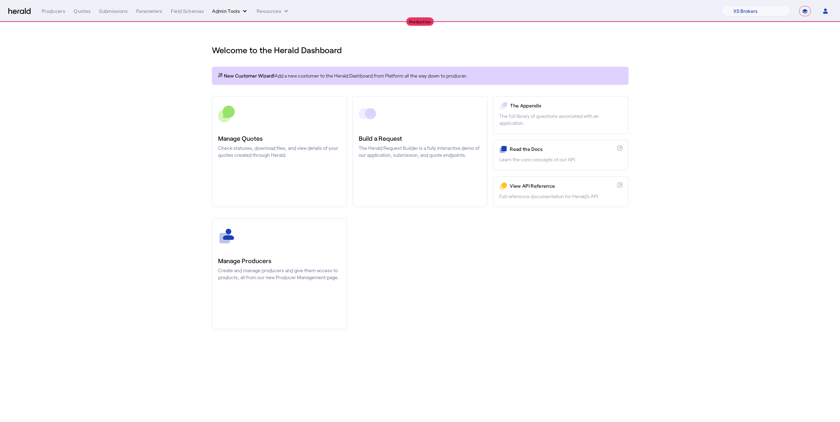
click at [225, 12] on button "Admin Tools" at bounding box center [230, 11] width 36 height 7
click at [219, 44] on span "Products Manager" at bounding box center [242, 42] width 51 height 8
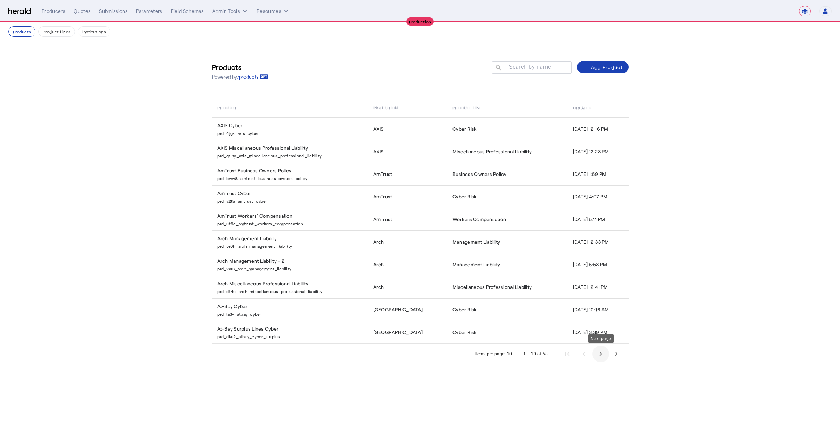
click at [603, 351] on span "Next page" at bounding box center [600, 353] width 17 height 17
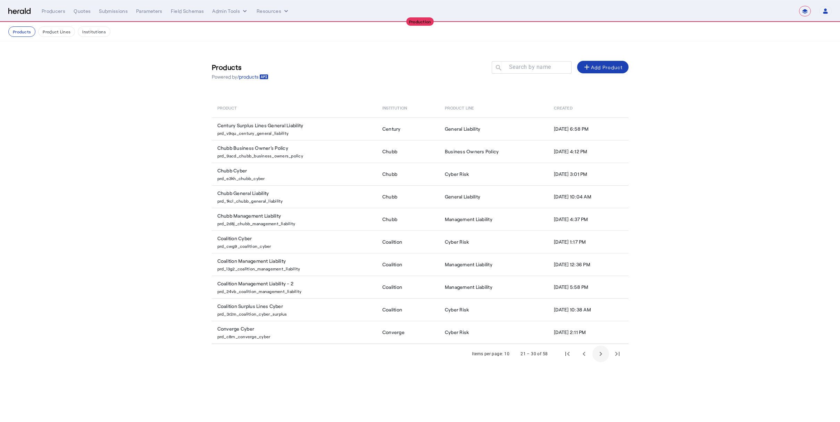
click at [603, 351] on span "Next page" at bounding box center [600, 353] width 17 height 17
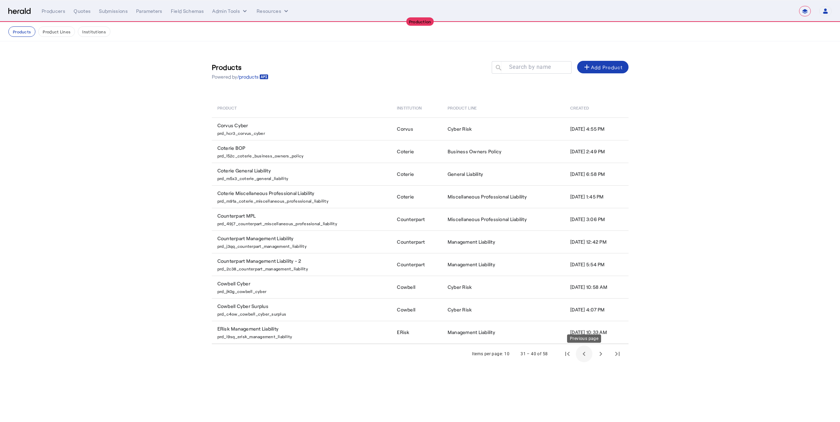
click at [585, 353] on span "Previous page" at bounding box center [584, 353] width 17 height 17
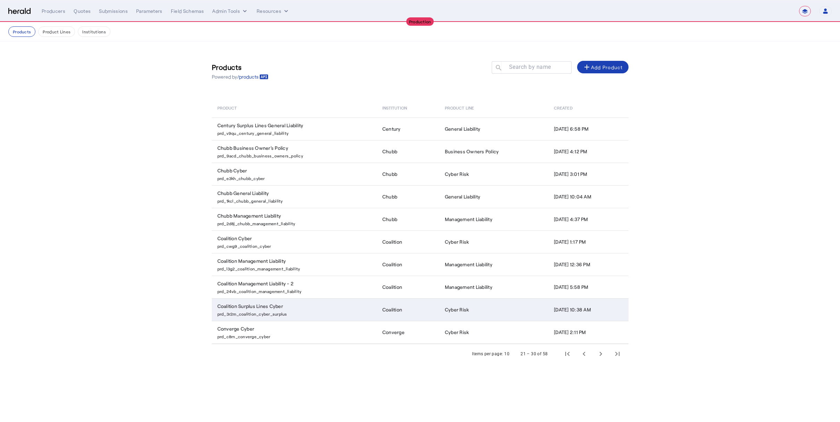
click at [305, 309] on p "prd_3r2m_coalition_cyber_surplus" at bounding box center [295, 312] width 157 height 7
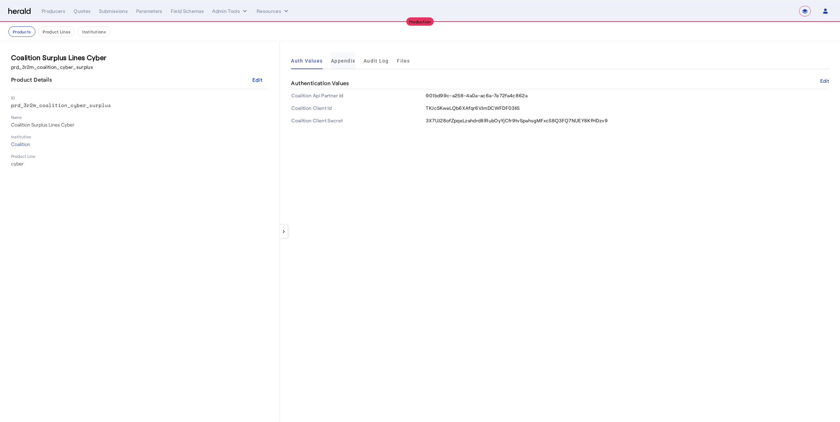
click at [339, 64] on span "Appendix" at bounding box center [343, 60] width 24 height 17
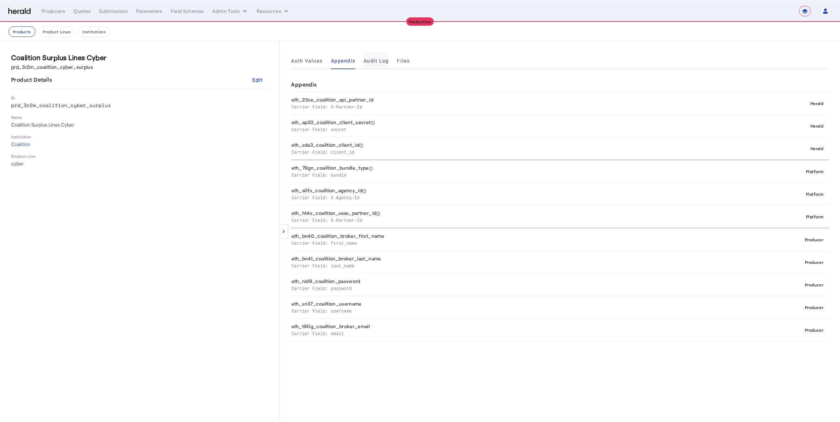
click at [384, 59] on span "Audit Log" at bounding box center [376, 60] width 25 height 5
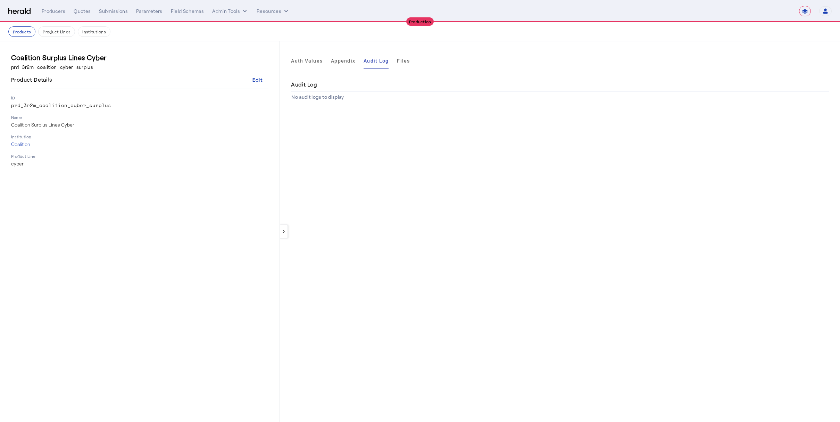
click at [412, 58] on div "Auth Values Appendix Audit Log Files" at bounding box center [560, 60] width 538 height 17
click at [399, 59] on span "Files" at bounding box center [403, 60] width 13 height 5
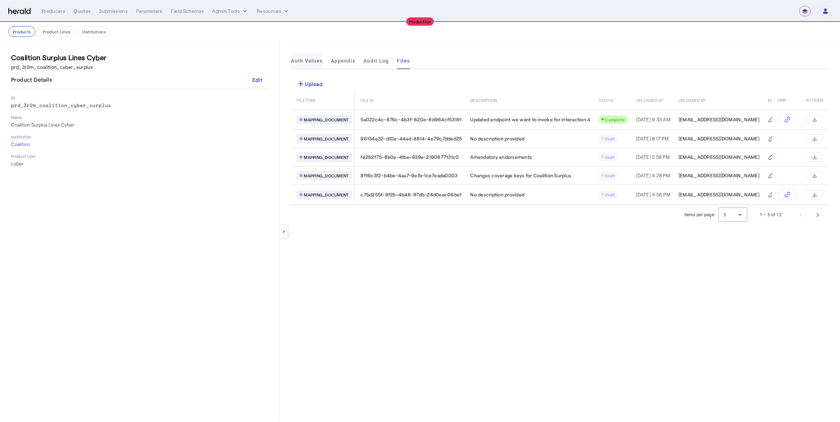
click at [309, 65] on span "Auth Values" at bounding box center [307, 60] width 32 height 17
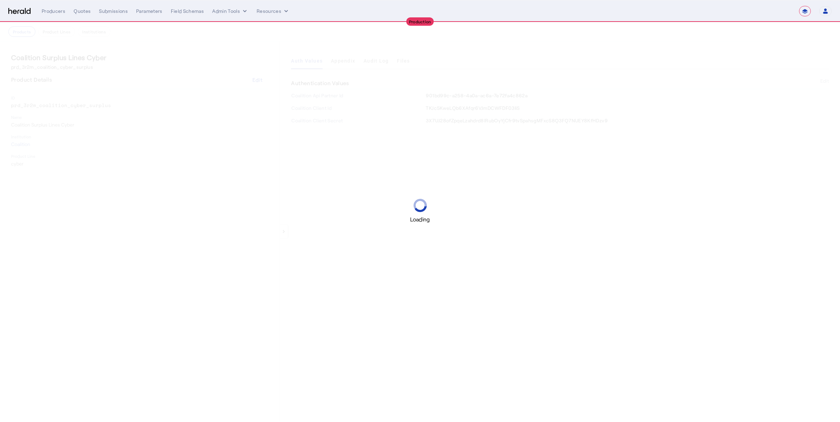
click at [361, 240] on div "Loading" at bounding box center [420, 211] width 840 height 422
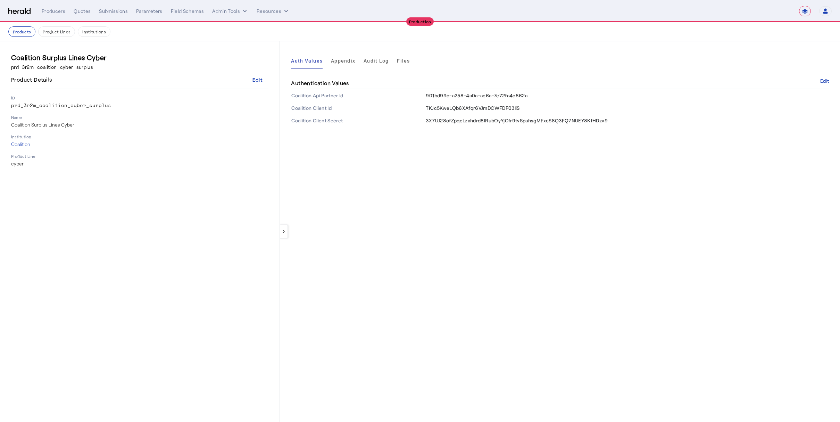
click at [238, 34] on div "Products Product Lines Institutions" at bounding box center [419, 31] width 823 height 10
click at [226, 11] on button "Admin Tools" at bounding box center [230, 11] width 36 height 7
click at [247, 29] on span "Platforms Manager" at bounding box center [242, 26] width 51 height 8
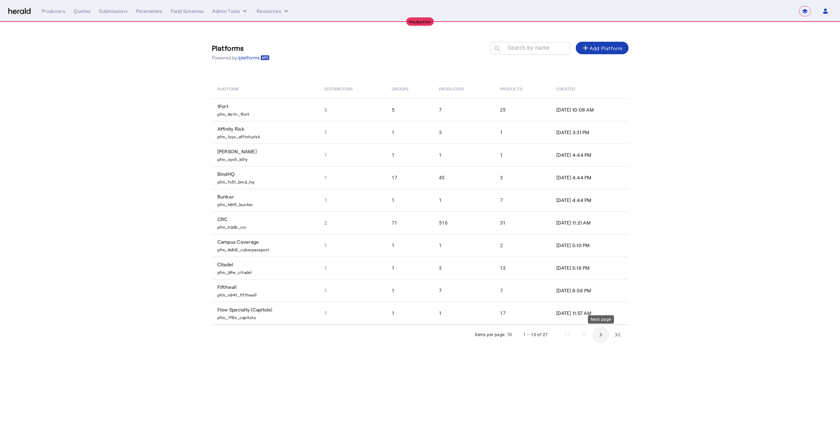
click at [599, 334] on span "Next page" at bounding box center [600, 334] width 17 height 17
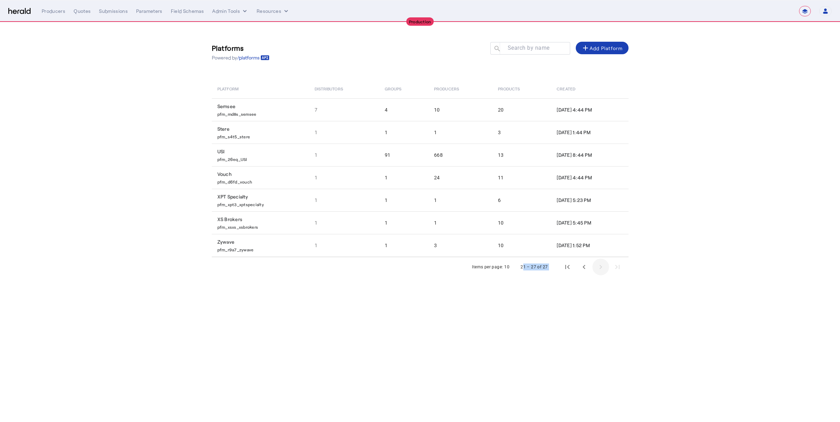
click at [599, 334] on body "**********" at bounding box center [420, 211] width 840 height 422
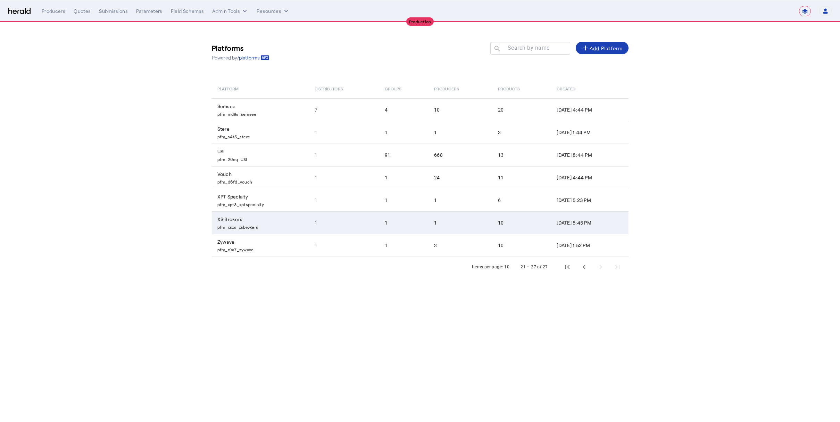
click at [258, 220] on td "XS Brokers pfm_xsxs_xsbrokers" at bounding box center [260, 222] width 97 height 23
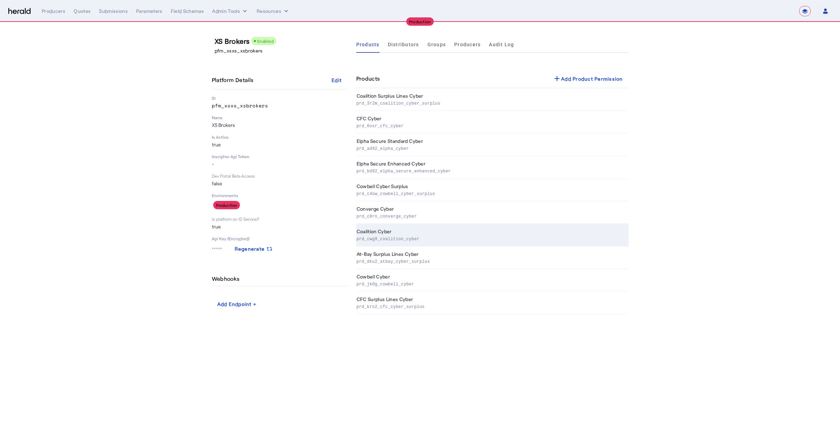
click at [436, 230] on th "Coalition Cyber prd_cwg9_coalition_cyber" at bounding box center [492, 235] width 272 height 23
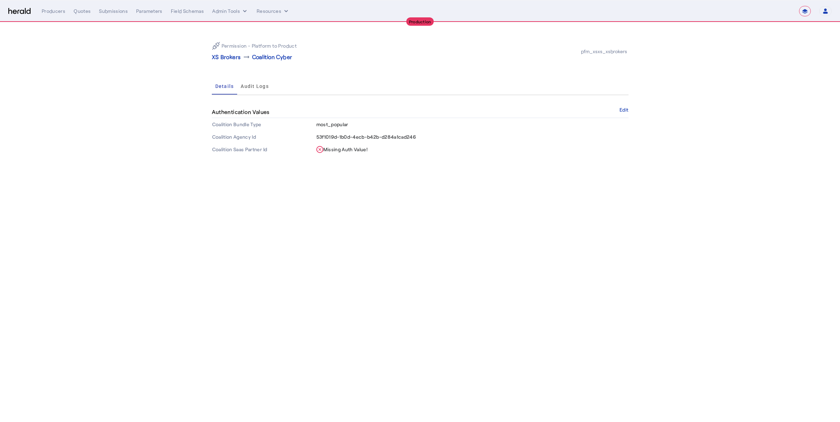
click at [619, 109] on div "Authentication Values Edit" at bounding box center [420, 112] width 417 height 12
click at [620, 111] on button "Edit" at bounding box center [624, 110] width 9 height 4
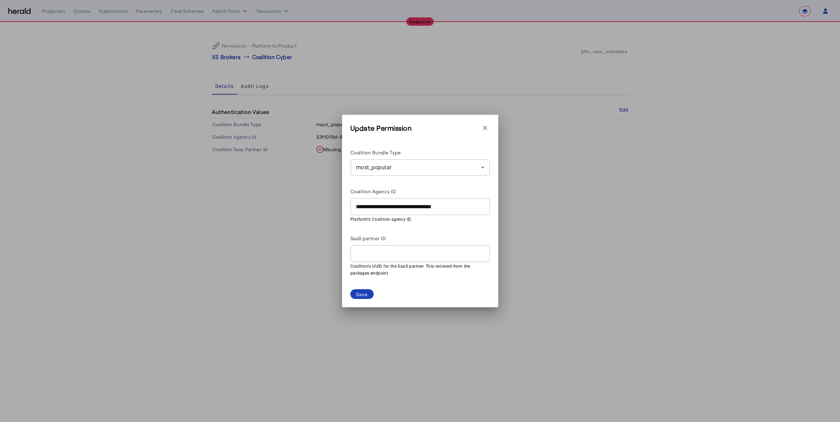
click at [397, 283] on dynamic-form-builder-v2 "**********" at bounding box center [420, 212] width 140 height 151
click at [369, 296] on span at bounding box center [361, 294] width 23 height 10
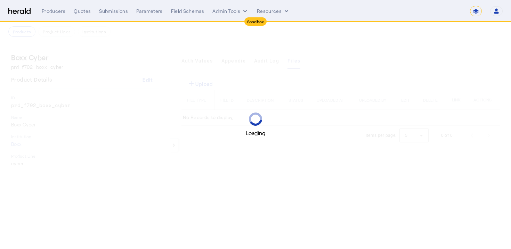
select select "*******"
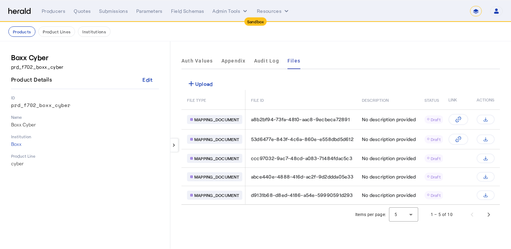
click at [247, 68] on ul "Auth Values Appendix Audit Log Files" at bounding box center [240, 60] width 119 height 17
click at [368, 83] on div "add Upload" at bounding box center [340, 83] width 318 height 13
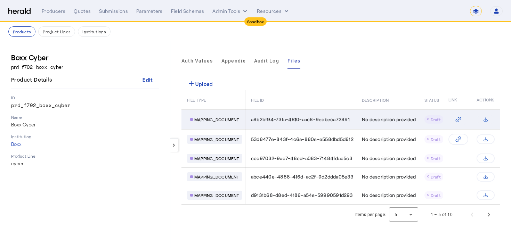
click at [295, 123] on td "a8b2bf94-73fa-4810-aac8-9ecbeca72891" at bounding box center [300, 119] width 111 height 20
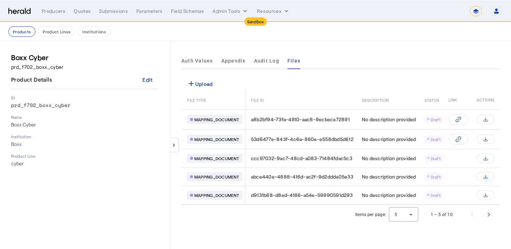
click at [307, 103] on th "FILE ID" at bounding box center [300, 99] width 111 height 19
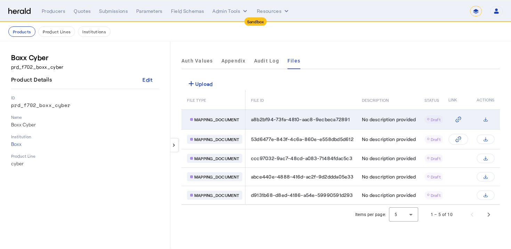
click at [283, 121] on span "a8b2bf94-73fa-4810-aac8-9ecbeca72891" at bounding box center [300, 119] width 99 height 7
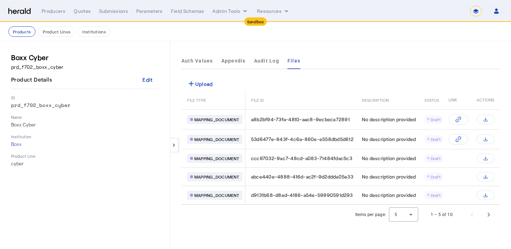
click at [479, 84] on div "add Upload" at bounding box center [340, 83] width 318 height 13
click at [199, 83] on div "add Upload" at bounding box center [200, 84] width 26 height 8
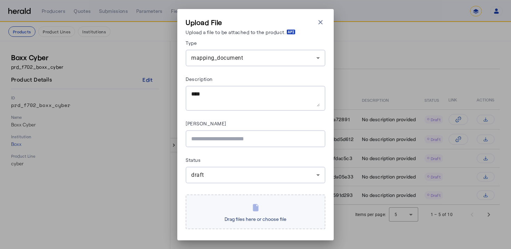
click at [263, 223] on span "Drag files here or choose file" at bounding box center [255, 218] width 67 height 11
click at [0, 0] on input "Drag files here or choose file" at bounding box center [0, 0] width 0 height 0
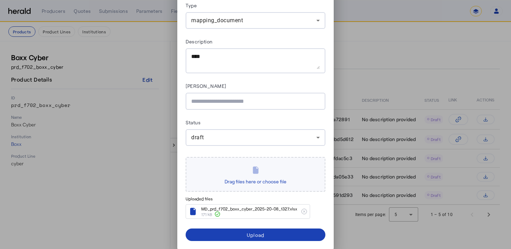
click at [322, 220] on div "Type mapping_document Description Asana Link Status draft Drag files here or ch…" at bounding box center [255, 121] width 140 height 240
click at [313, 228] on span "submit" at bounding box center [255, 234] width 140 height 17
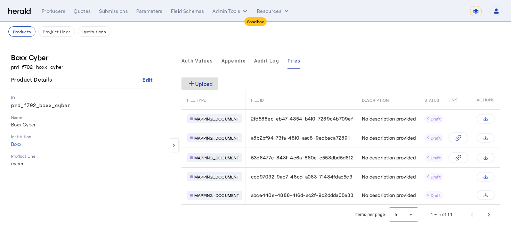
click at [313, 75] on div "keyboard_arrow_left Auth Values Appendix Audit Log Files add Upload FILE TYPE F…" at bounding box center [340, 144] width 340 height 207
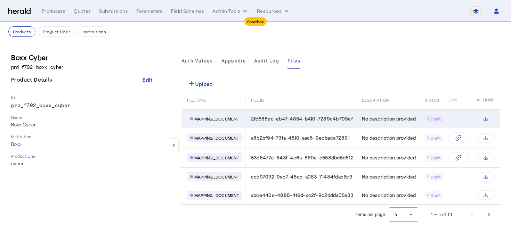
click at [292, 115] on td "2fd588ec-eb47-4854-b410-7289c4b709ef" at bounding box center [300, 118] width 111 height 18
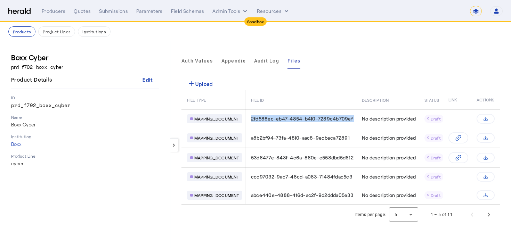
copy span "2fd588ec-eb47-4854-b410-7289c4b709ef"
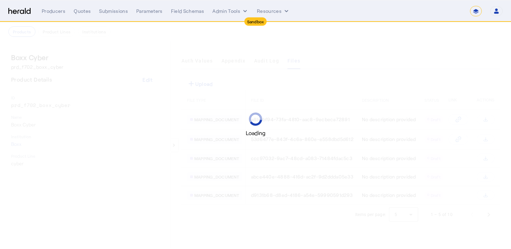
select select "*******"
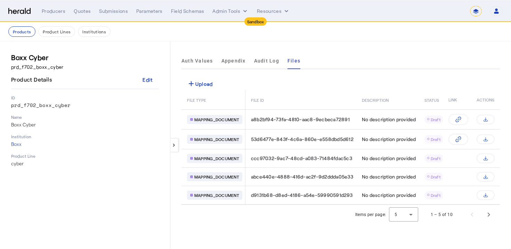
click at [332, 82] on div "add Upload" at bounding box center [340, 83] width 318 height 13
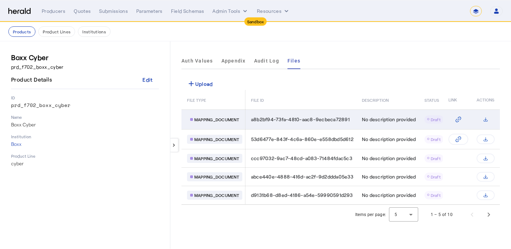
click at [486, 115] on button "Table view of all product files" at bounding box center [485, 120] width 18 height 10
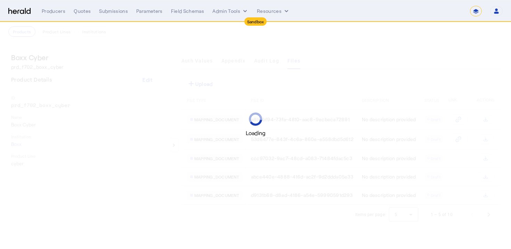
select select "*******"
